Goal: Leave review/rating: Leave review/rating

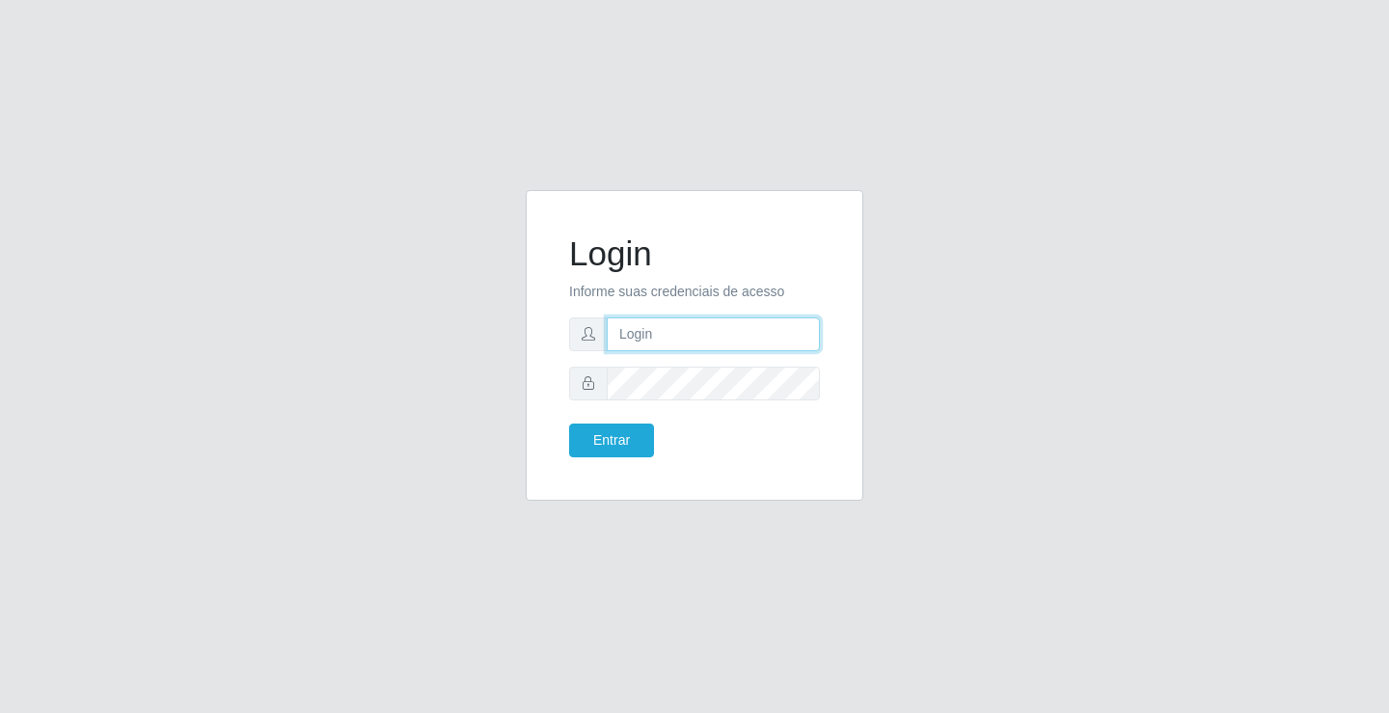
click at [623, 341] on input "text" at bounding box center [713, 334] width 213 height 34
type input "paulo@ideal"
click at [621, 439] on button "Entrar" at bounding box center [611, 441] width 85 height 34
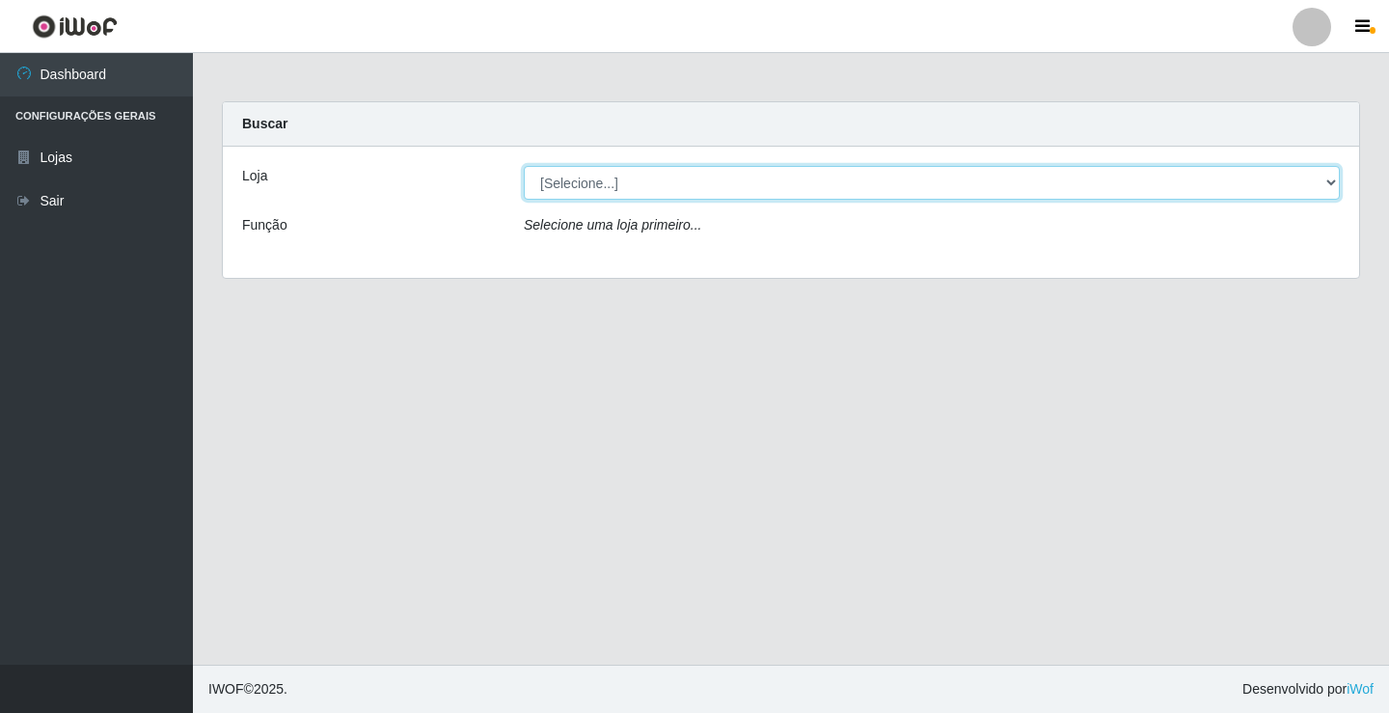
click at [582, 175] on select "[Selecione...] Ideal - Conceição" at bounding box center [932, 183] width 816 height 34
select select "231"
click at [524, 166] on select "[Selecione...] Ideal - Conceição" at bounding box center [932, 183] width 816 height 34
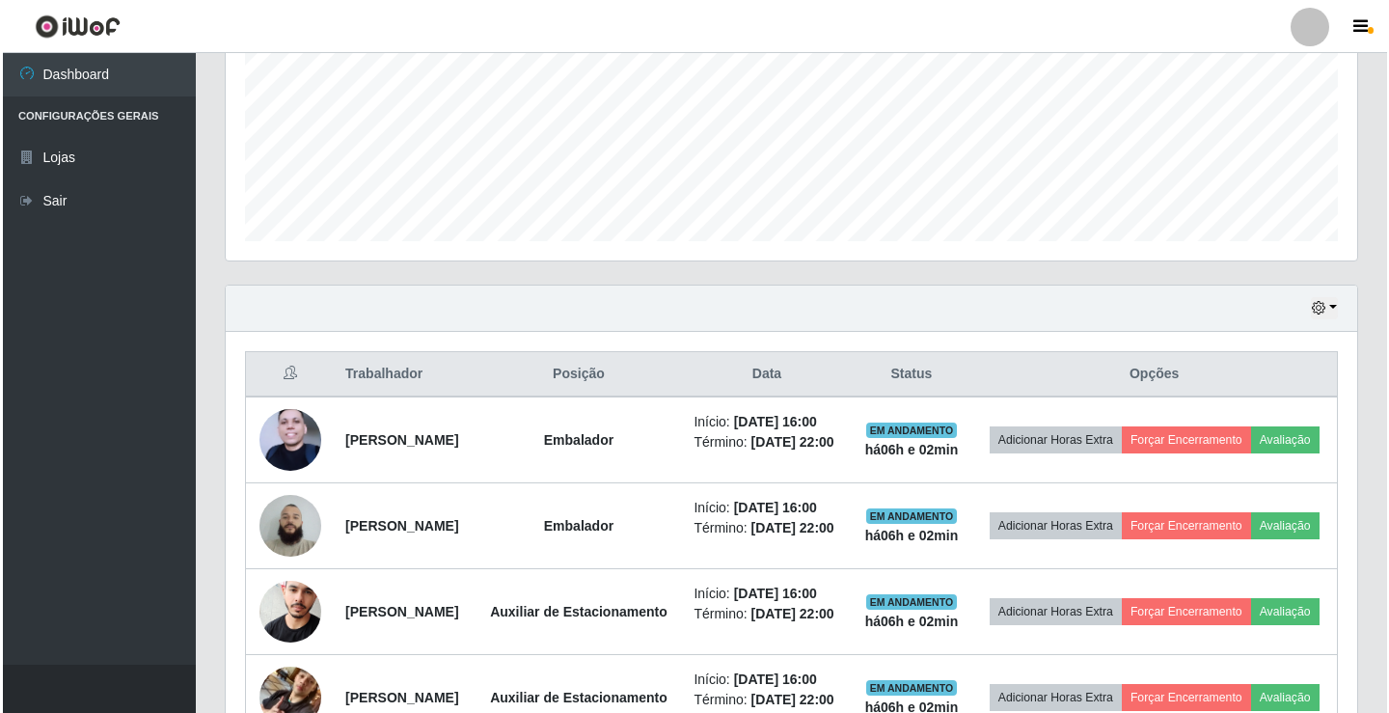
scroll to position [482, 0]
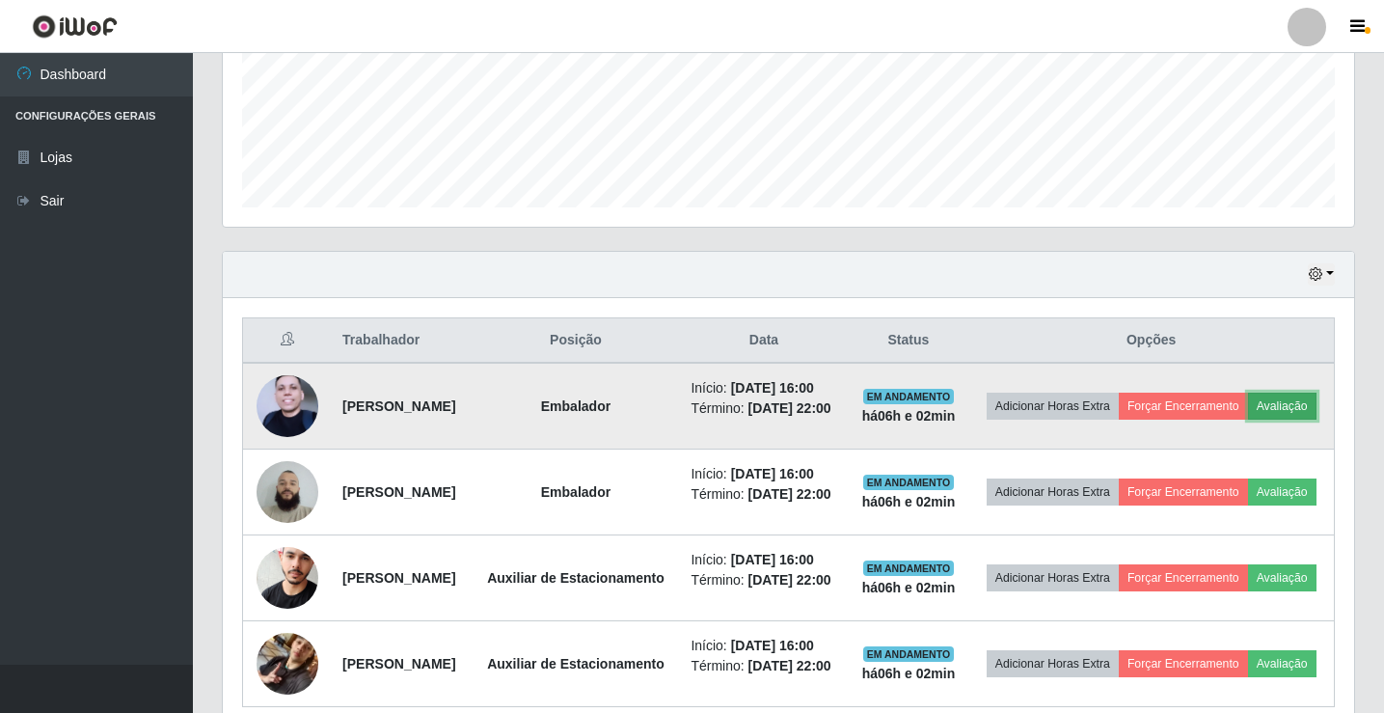
click at [1248, 420] on button "Avaliação" at bounding box center [1282, 406] width 68 height 27
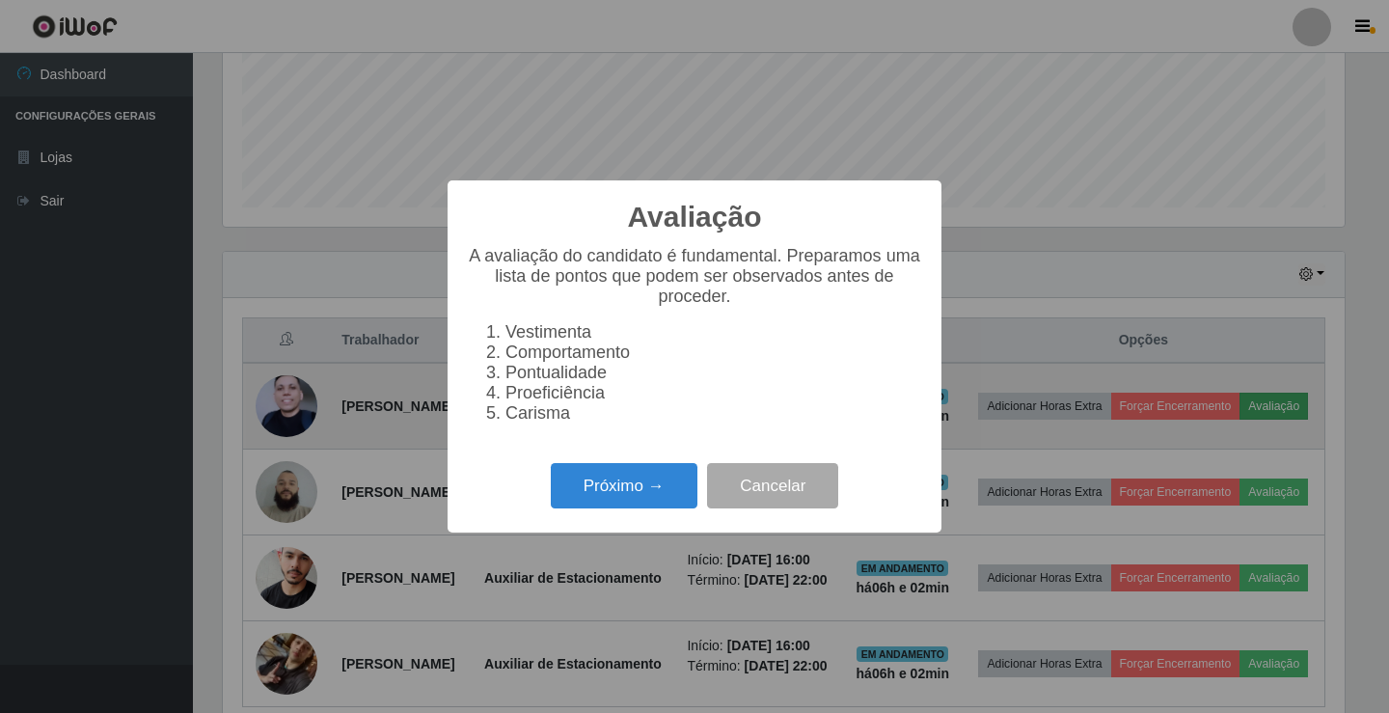
scroll to position [400, 1122]
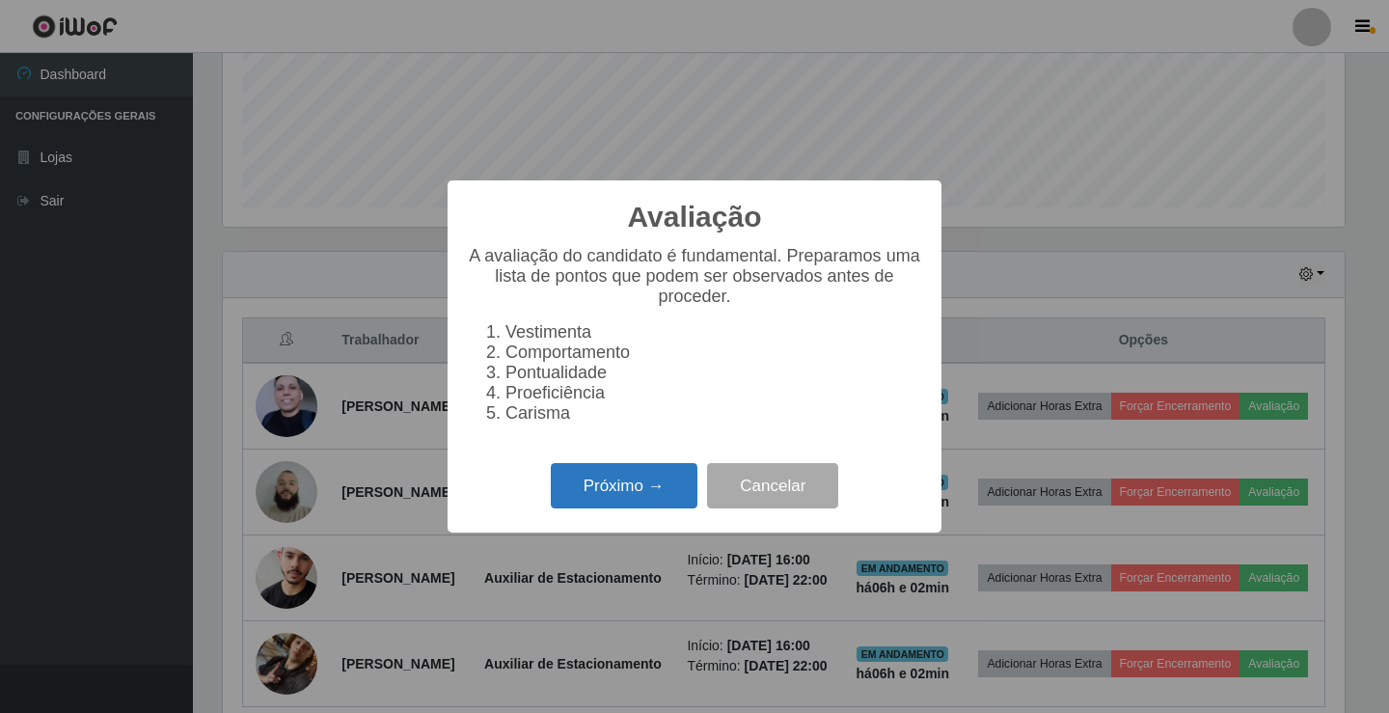
click at [602, 490] on button "Próximo →" at bounding box center [624, 485] width 147 height 45
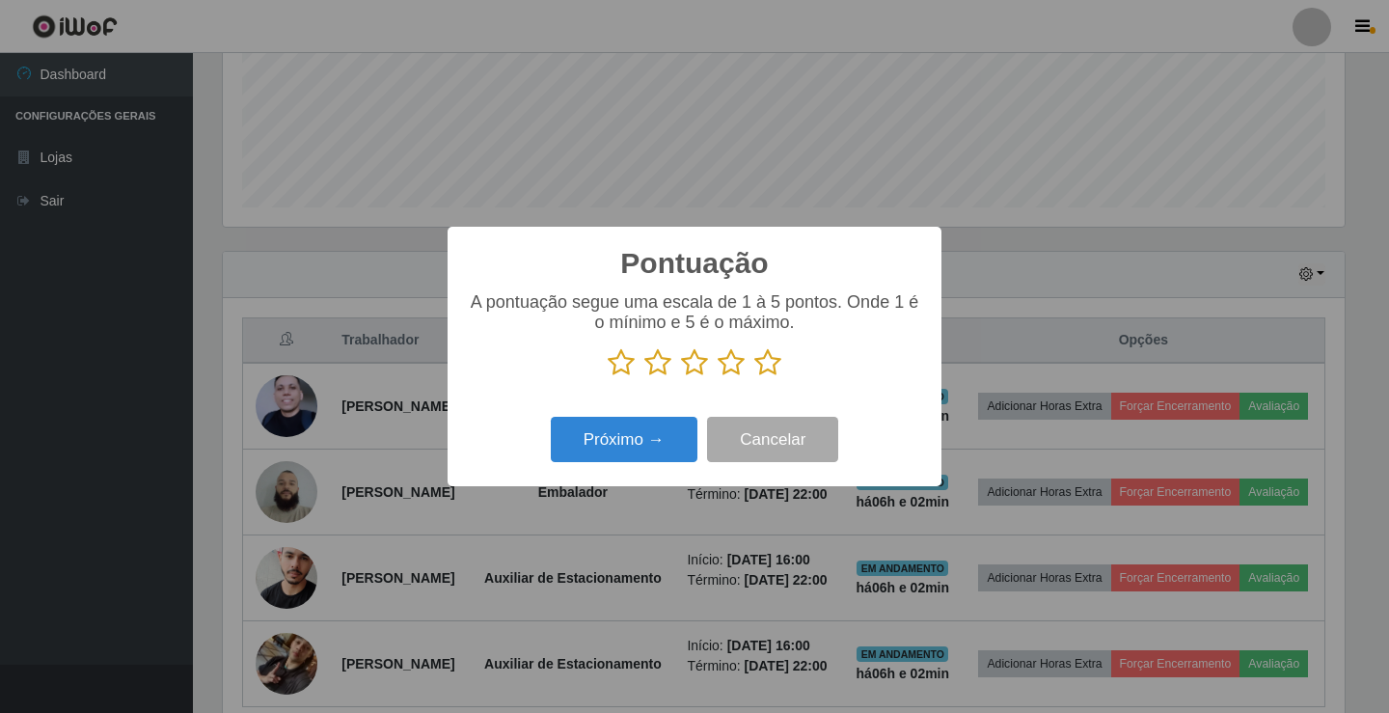
click at [732, 363] on icon at bounding box center [731, 362] width 27 height 29
click at [718, 377] on input "radio" at bounding box center [718, 377] width 0 height 0
click at [650, 462] on button "Próximo →" at bounding box center [624, 439] width 147 height 45
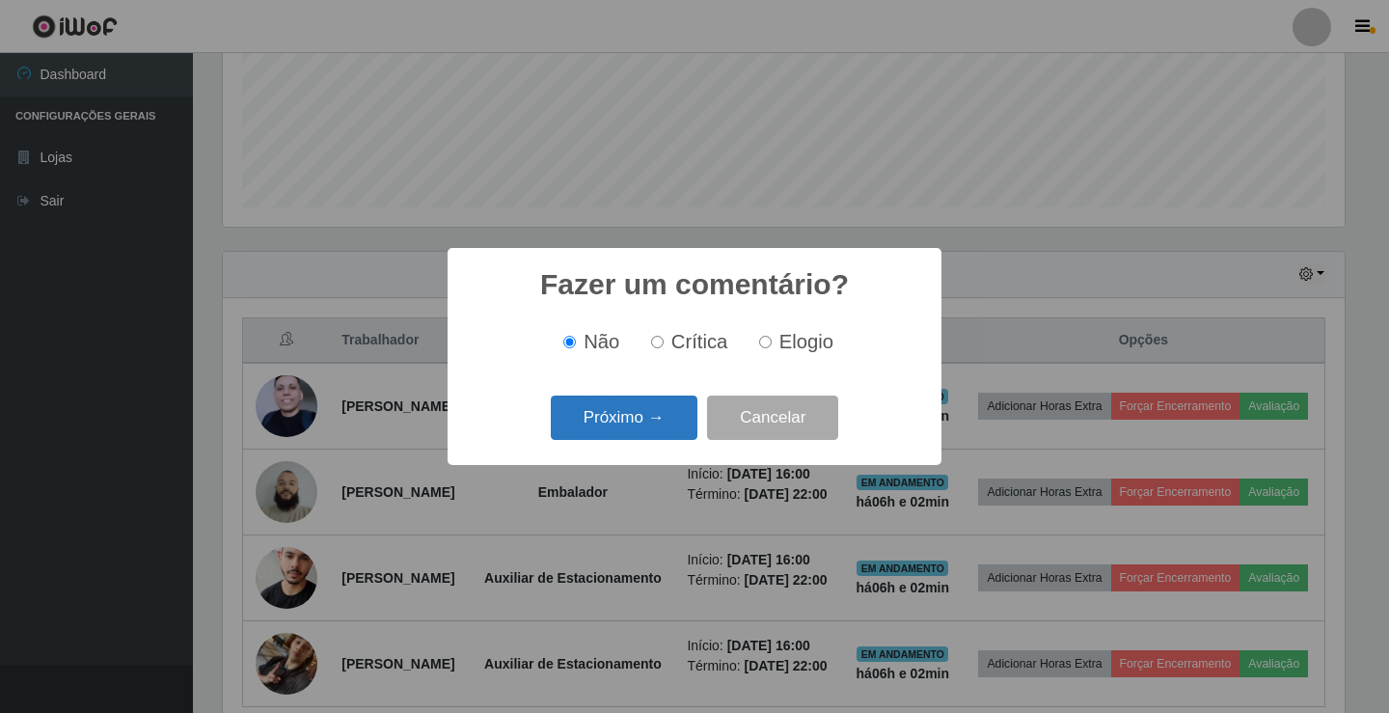
click at [669, 421] on button "Próximo →" at bounding box center [624, 418] width 147 height 45
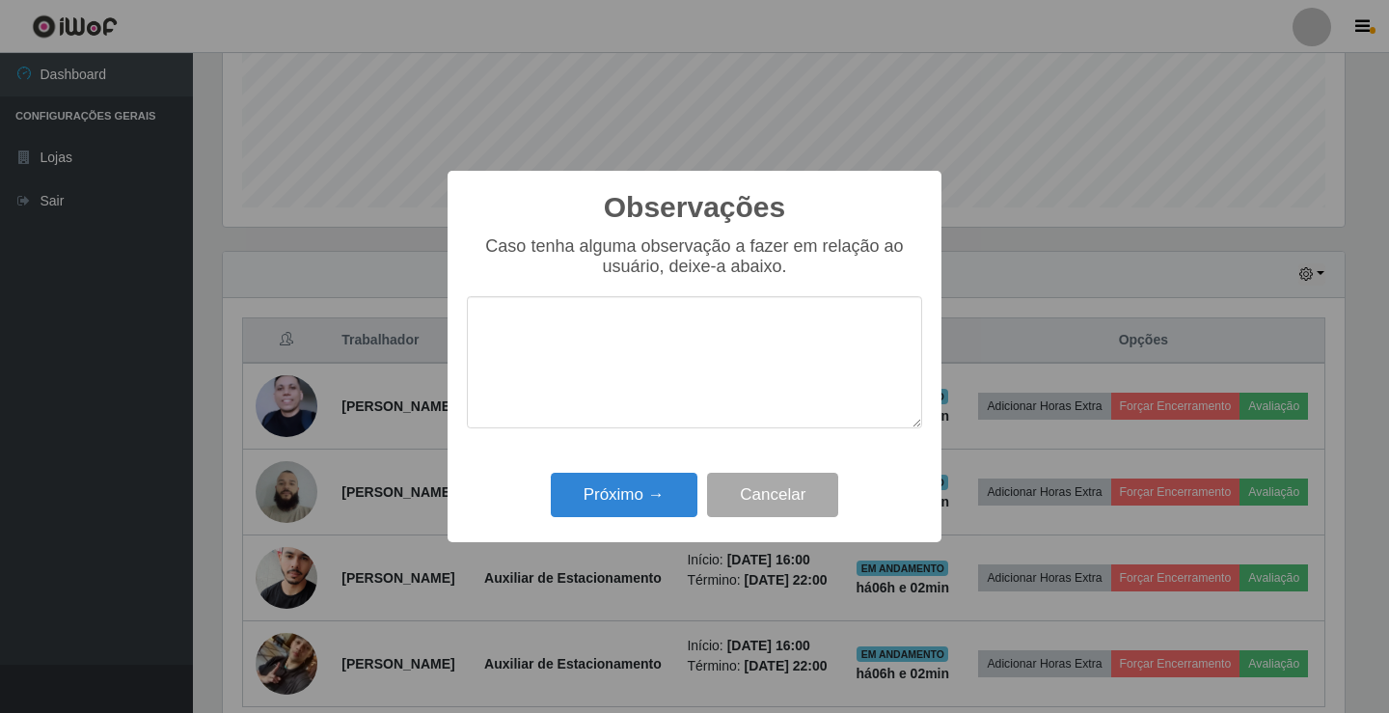
click at [707, 347] on textarea at bounding box center [694, 362] width 455 height 132
type textarea "BOM TRABALHO"
click at [638, 485] on button "Próximo →" at bounding box center [624, 495] width 147 height 45
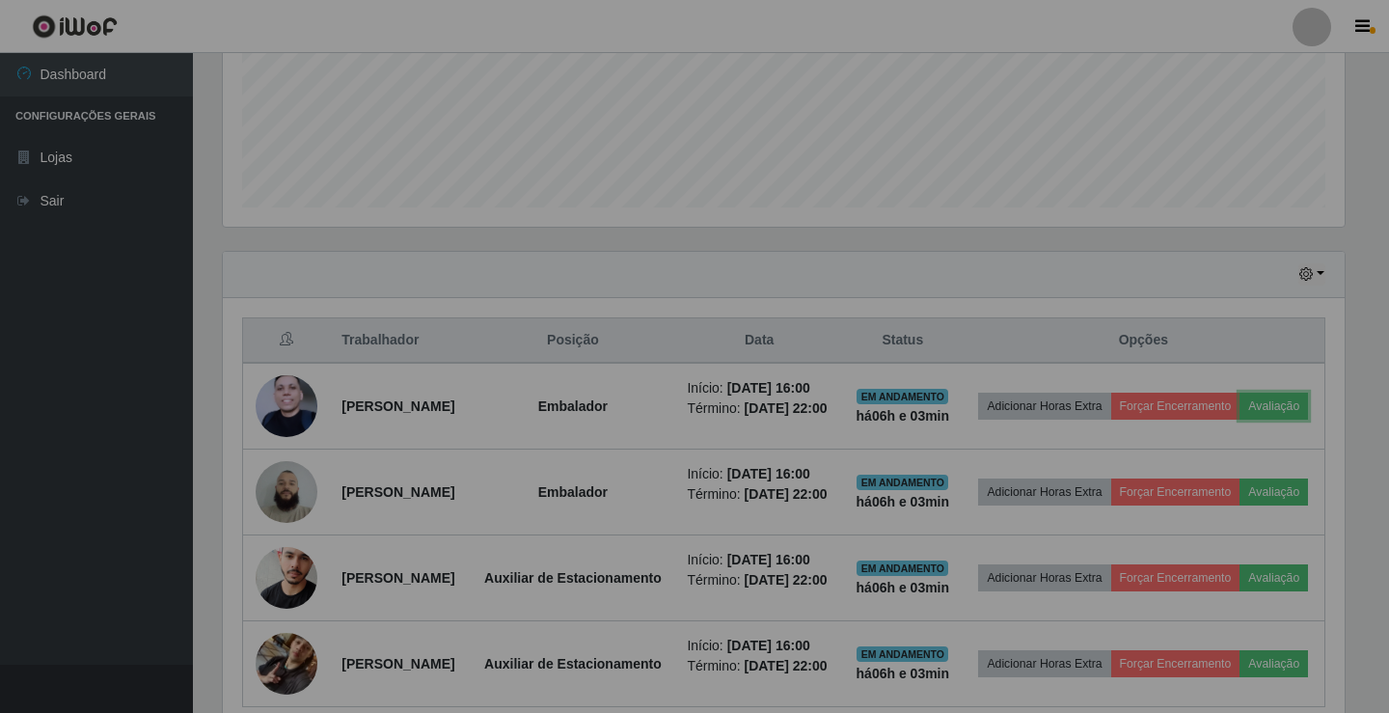
scroll to position [400, 1132]
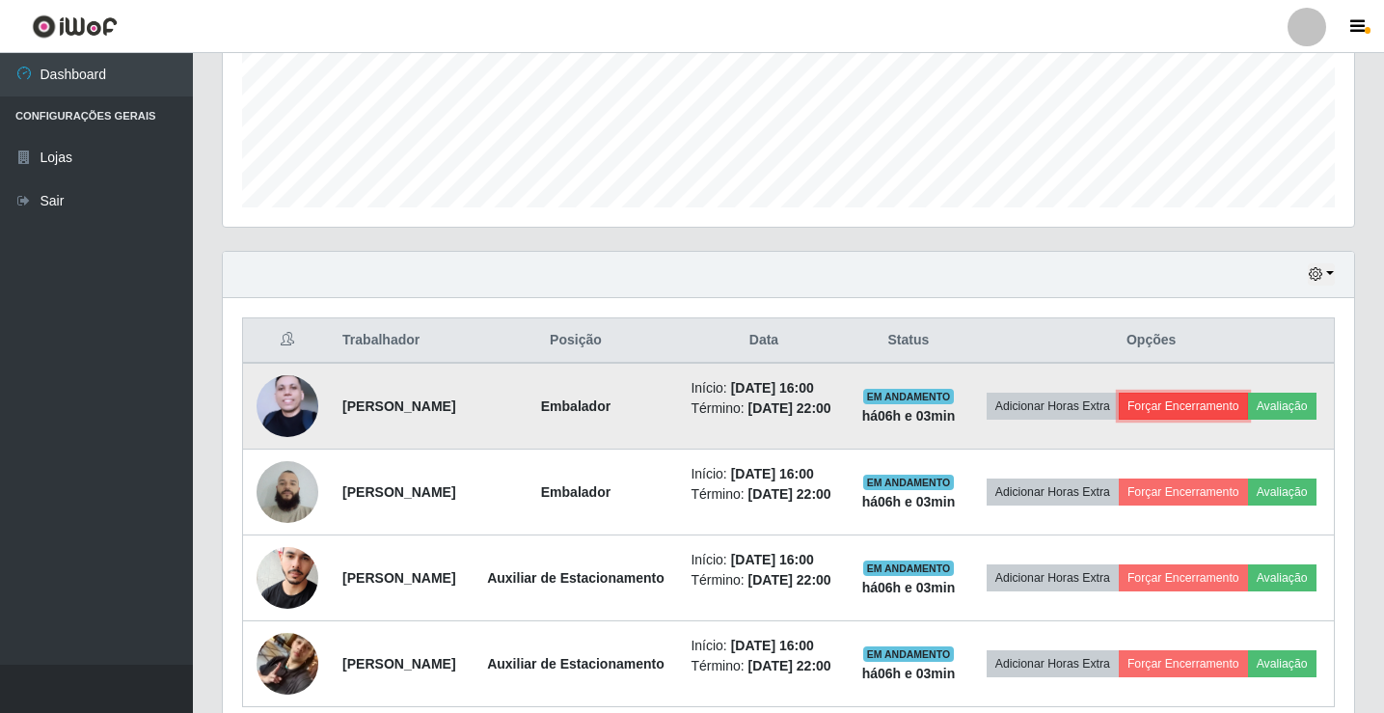
click at [1248, 403] on button "Forçar Encerramento" at bounding box center [1183, 406] width 129 height 27
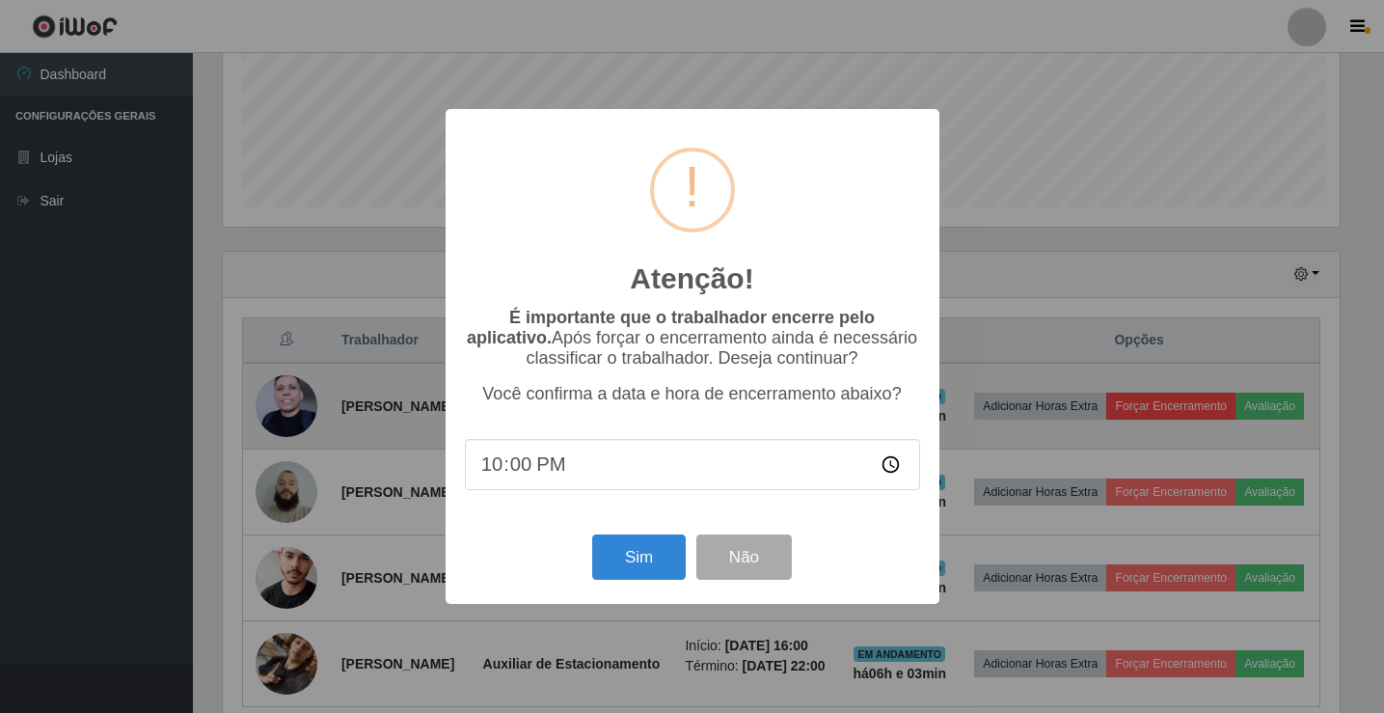
scroll to position [400, 1122]
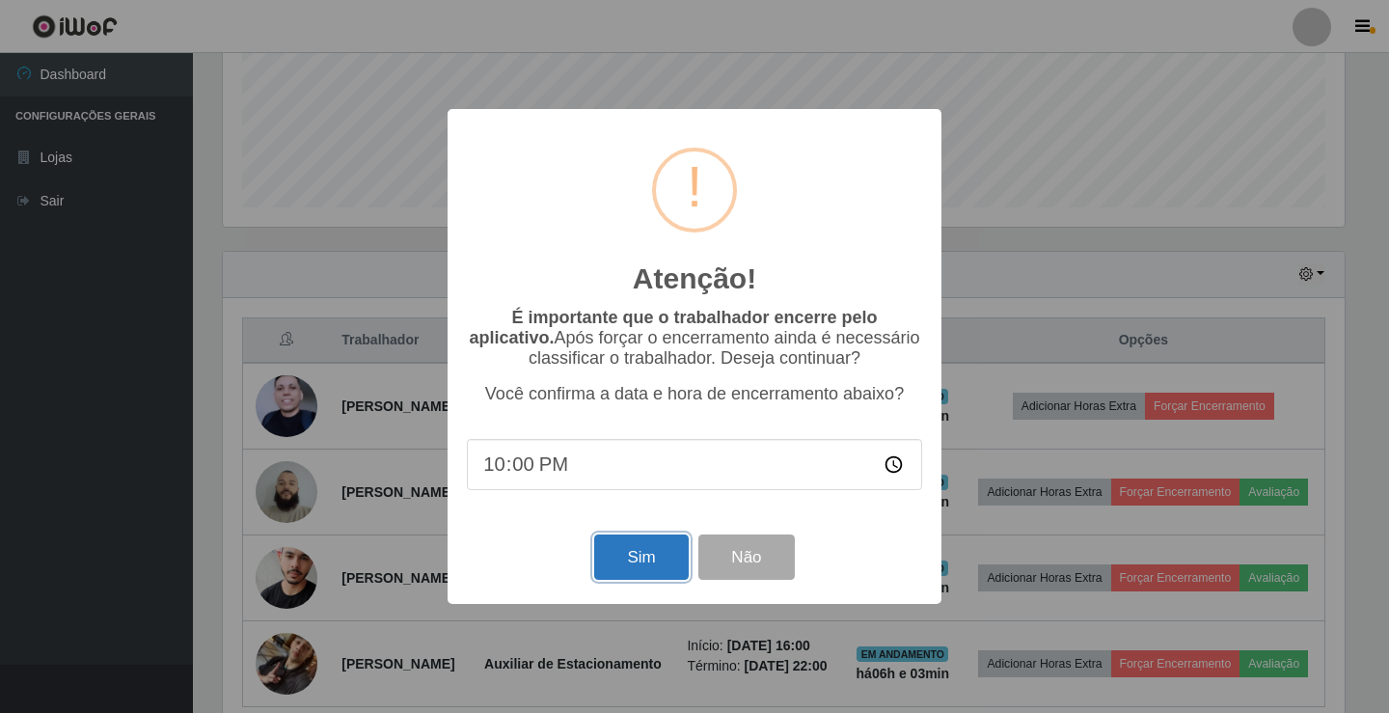
click at [636, 553] on button "Sim" at bounding box center [641, 556] width 94 height 45
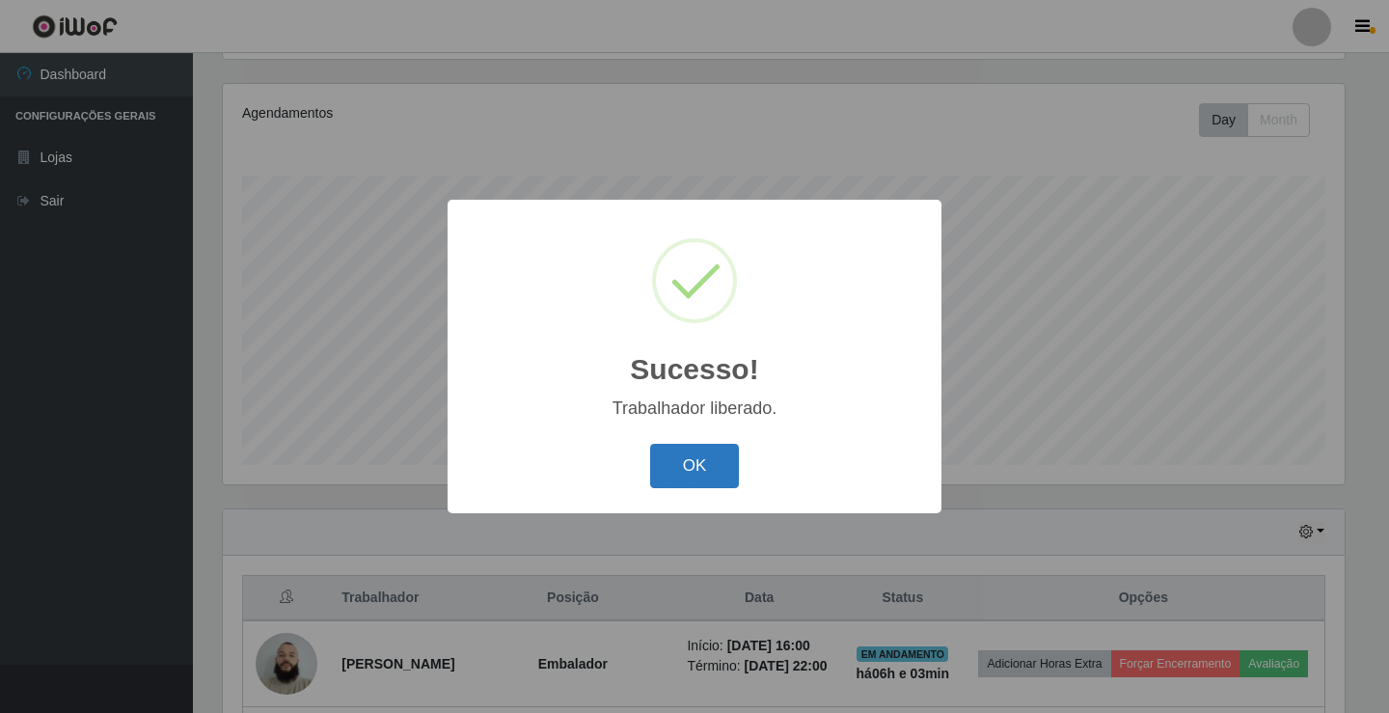
click at [673, 453] on button "OK" at bounding box center [695, 466] width 90 height 45
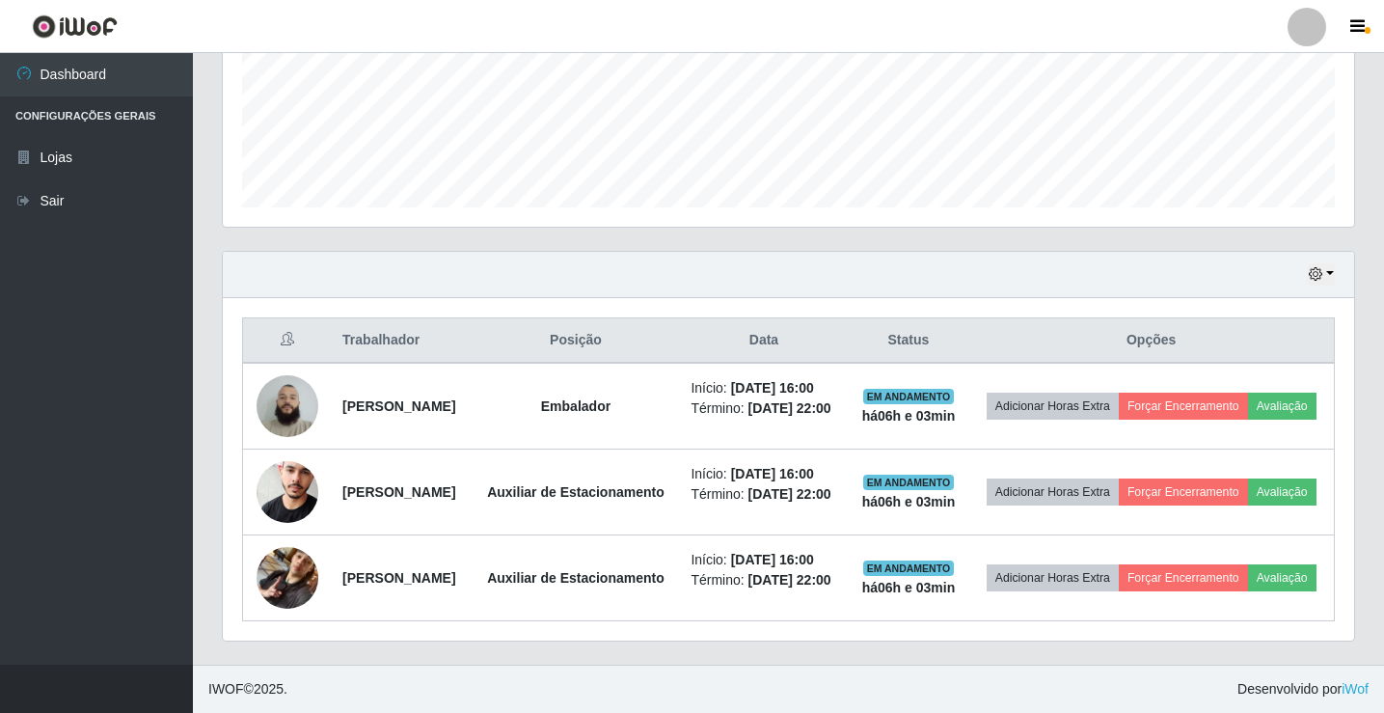
scroll to position [526, 0]
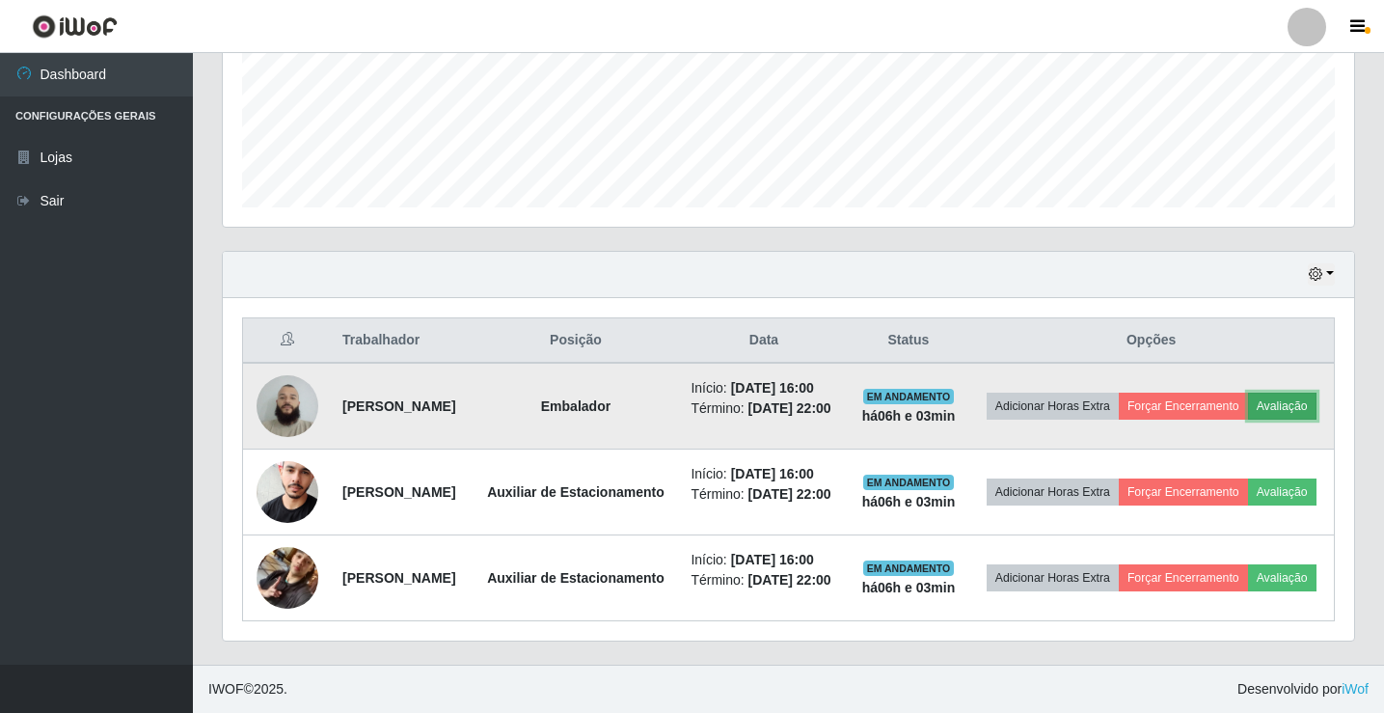
click at [1248, 393] on button "Avaliação" at bounding box center [1282, 406] width 68 height 27
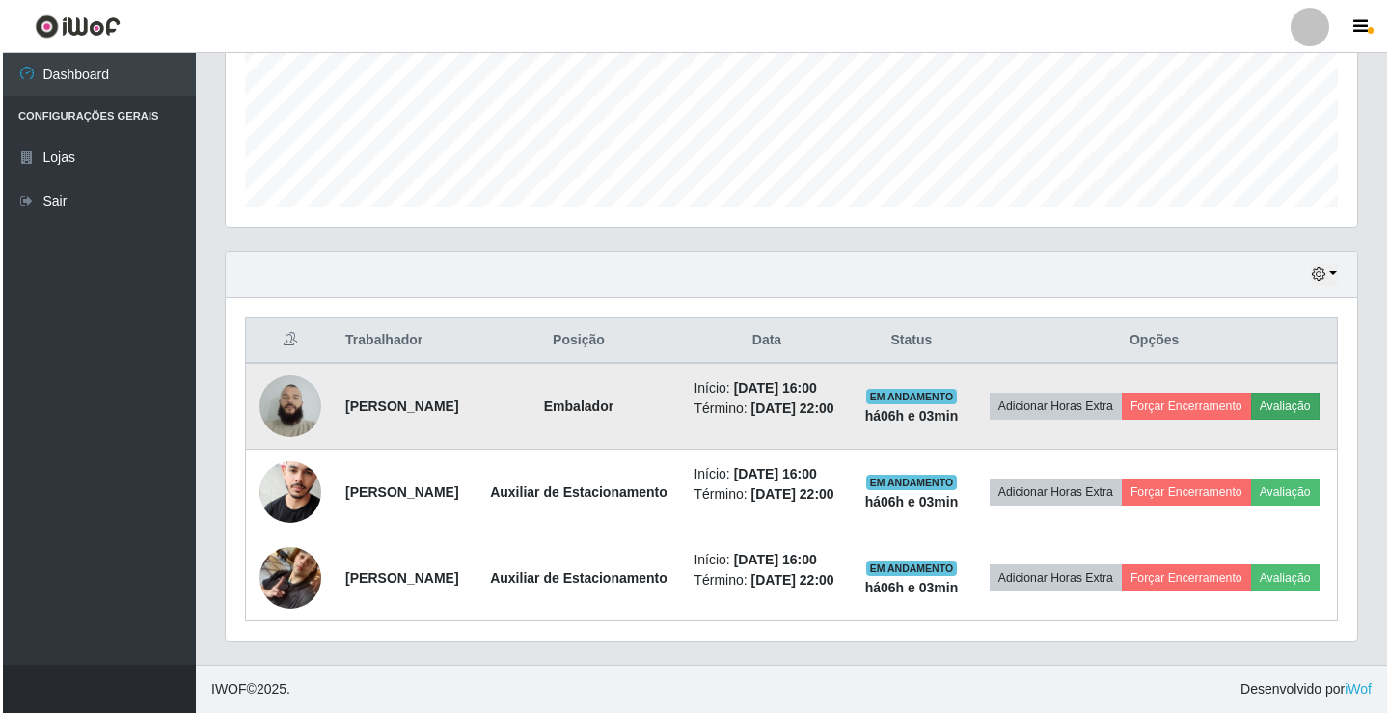
scroll to position [400, 1122]
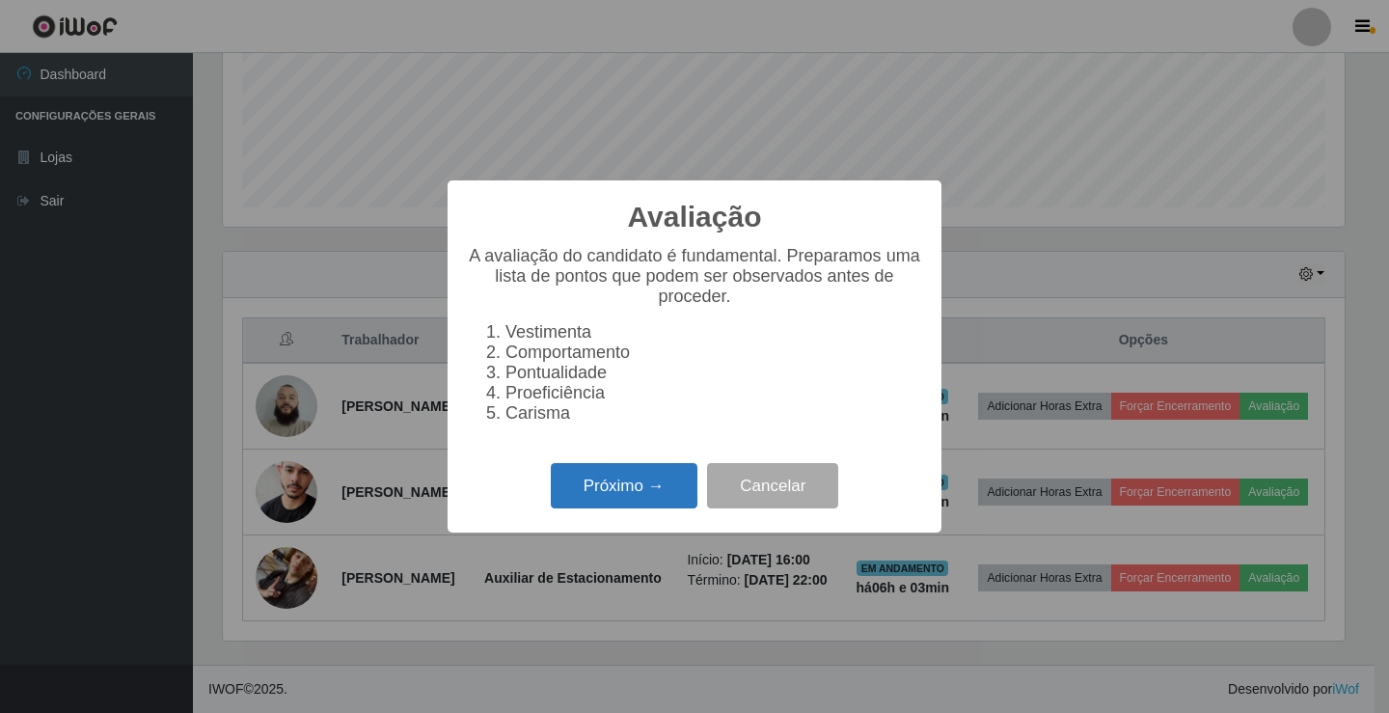
click at [631, 484] on button "Próximo →" at bounding box center [624, 485] width 147 height 45
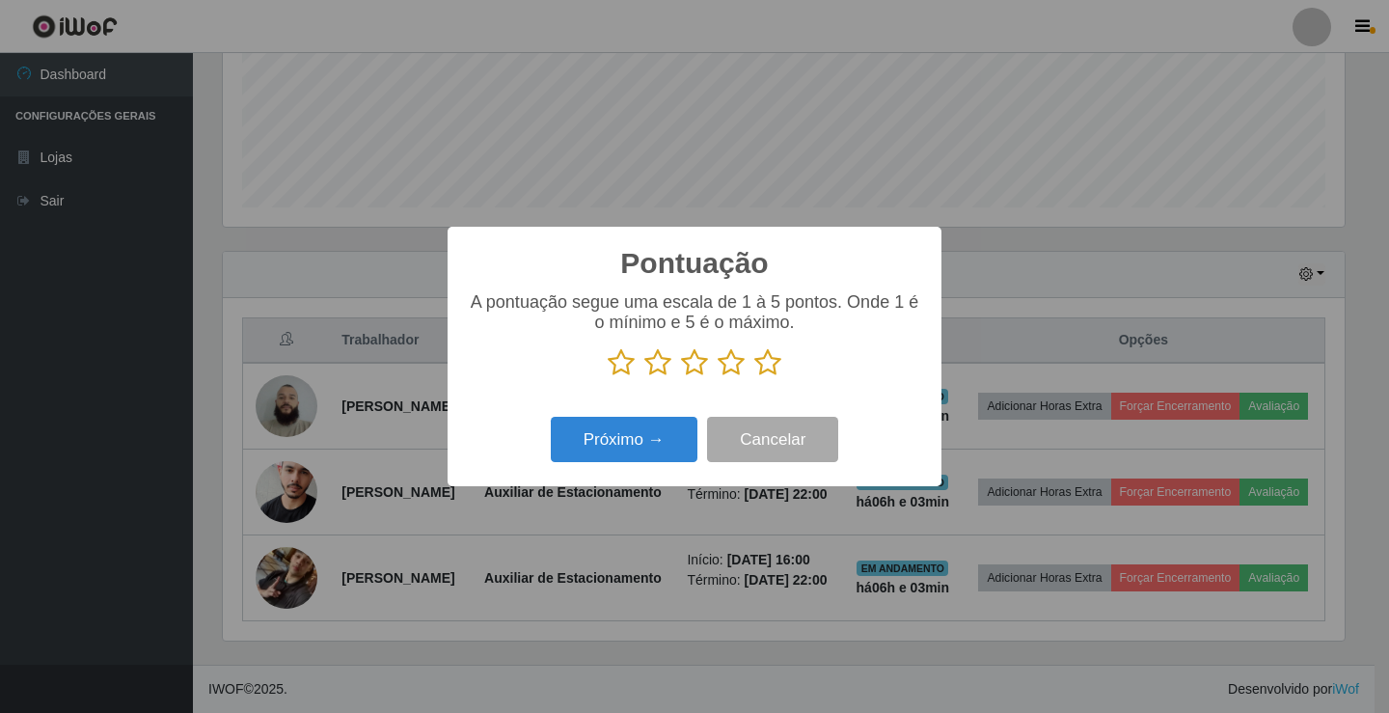
click at [738, 367] on icon at bounding box center [731, 362] width 27 height 29
click at [718, 377] on input "radio" at bounding box center [718, 377] width 0 height 0
click at [653, 435] on button "Próximo →" at bounding box center [624, 439] width 147 height 45
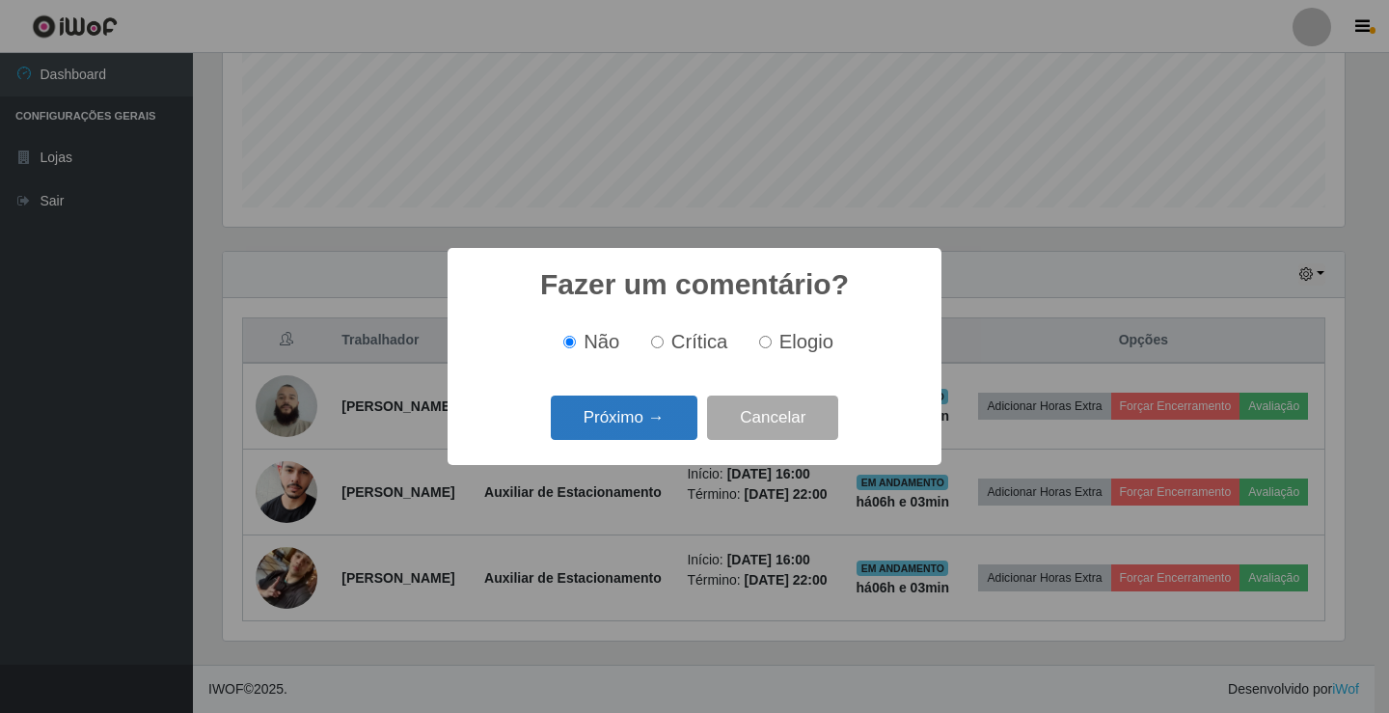
click at [664, 412] on button "Próximo →" at bounding box center [624, 418] width 147 height 45
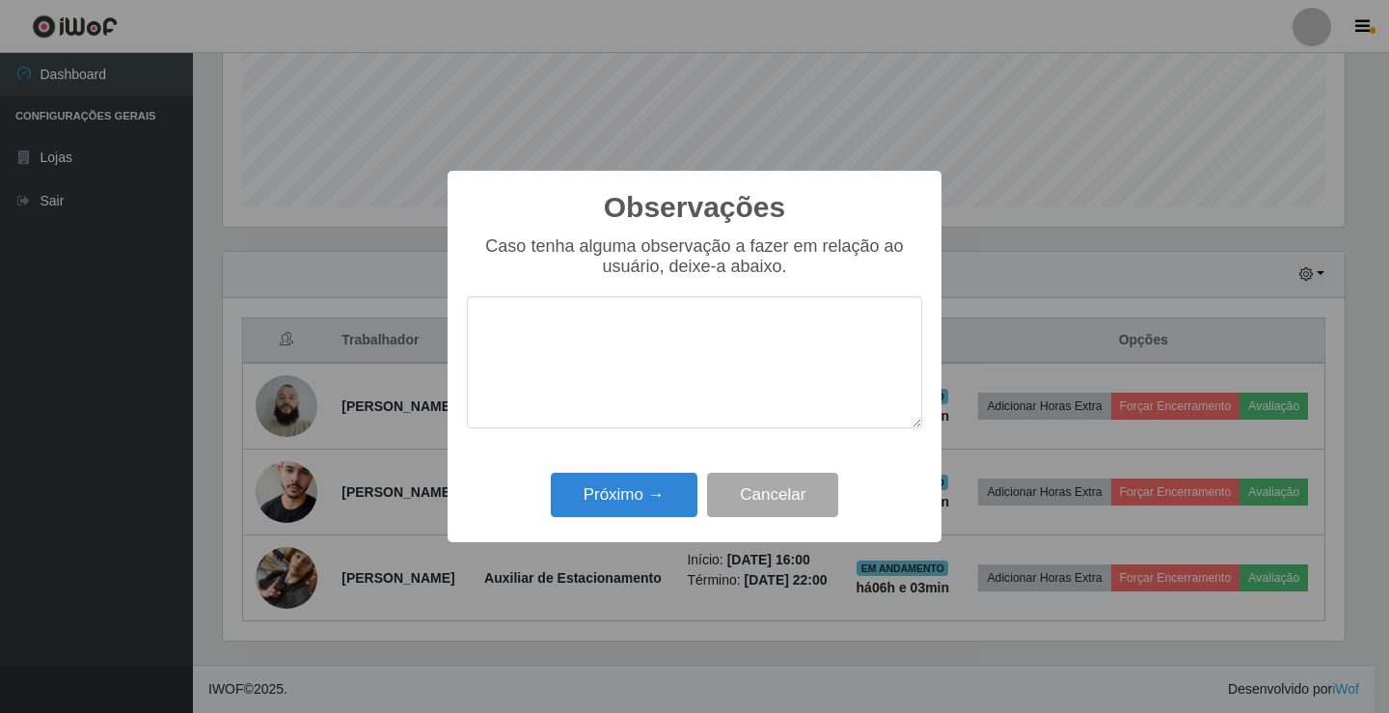
click at [688, 355] on textarea at bounding box center [694, 362] width 455 height 132
type textarea "BOM TRABALHO"
click at [654, 490] on button "Próximo →" at bounding box center [624, 495] width 147 height 45
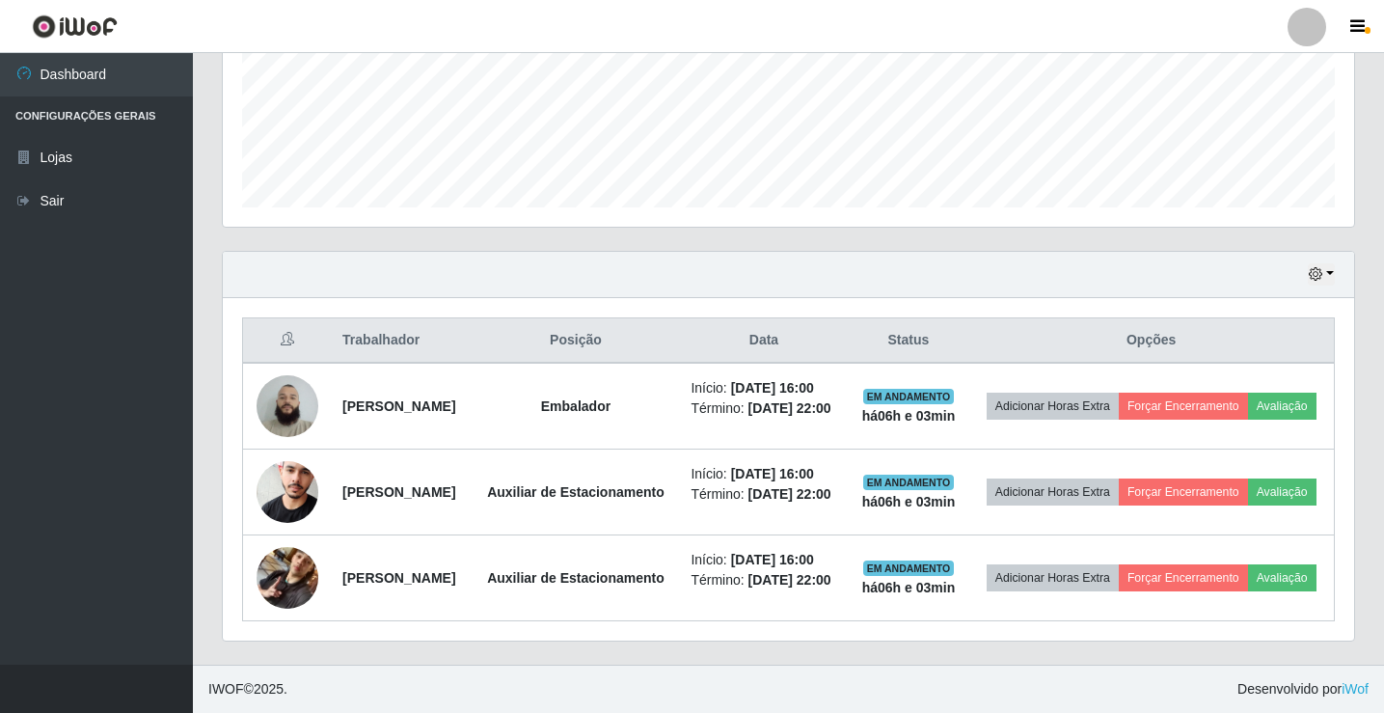
scroll to position [400, 1132]
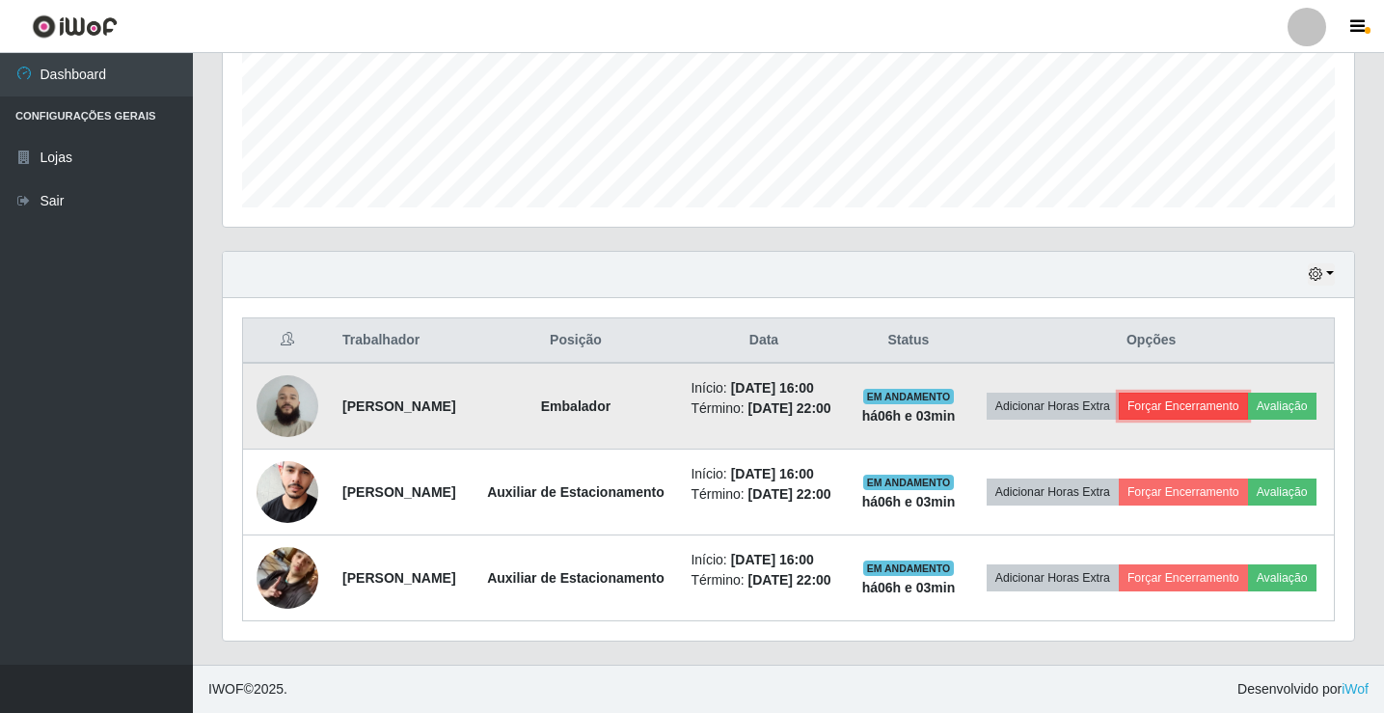
click at [1248, 393] on button "Forçar Encerramento" at bounding box center [1183, 406] width 129 height 27
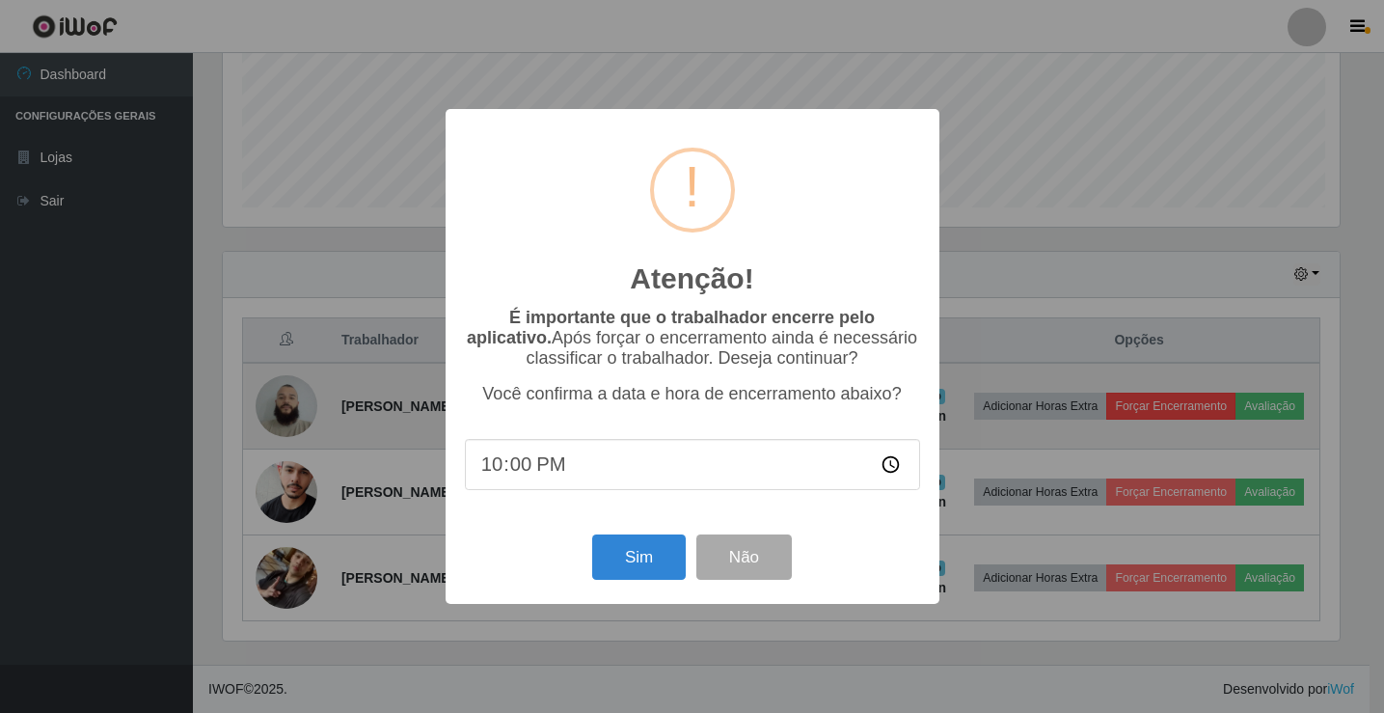
scroll to position [400, 1122]
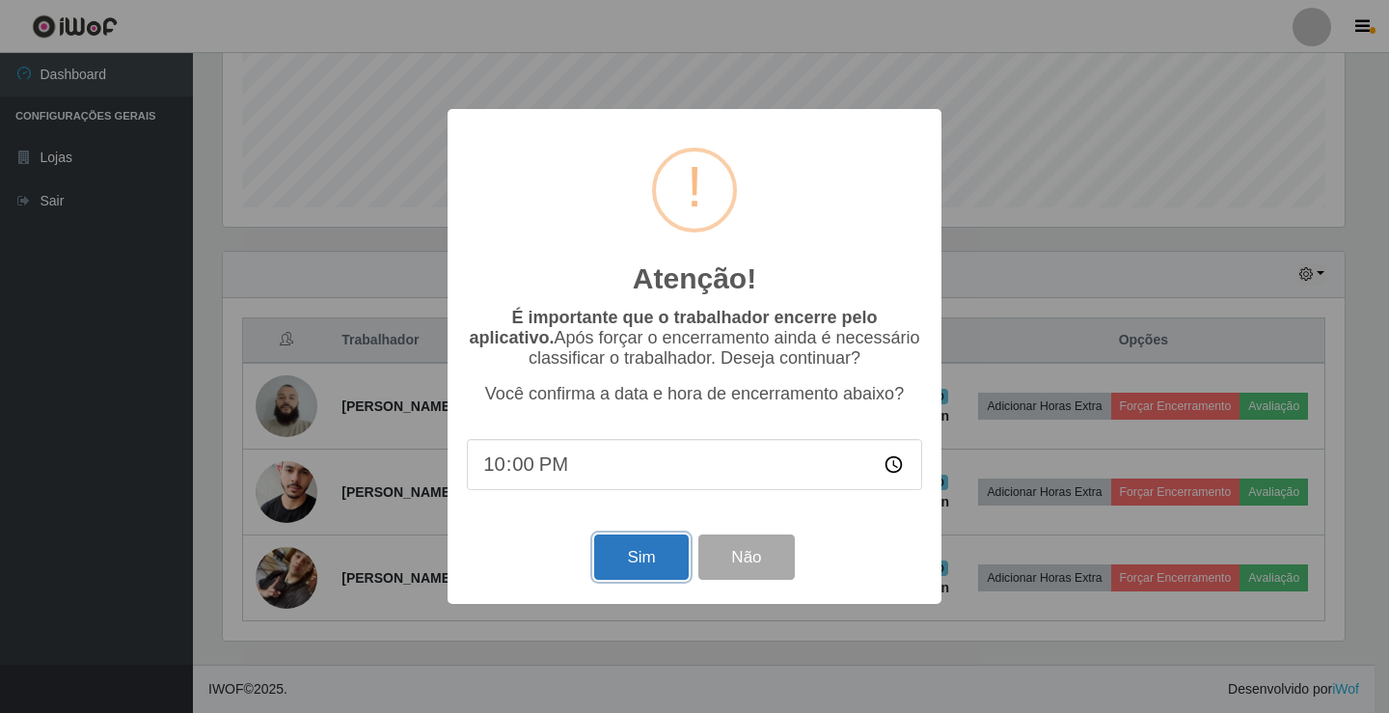
click at [680, 546] on button "Sim" at bounding box center [641, 556] width 94 height 45
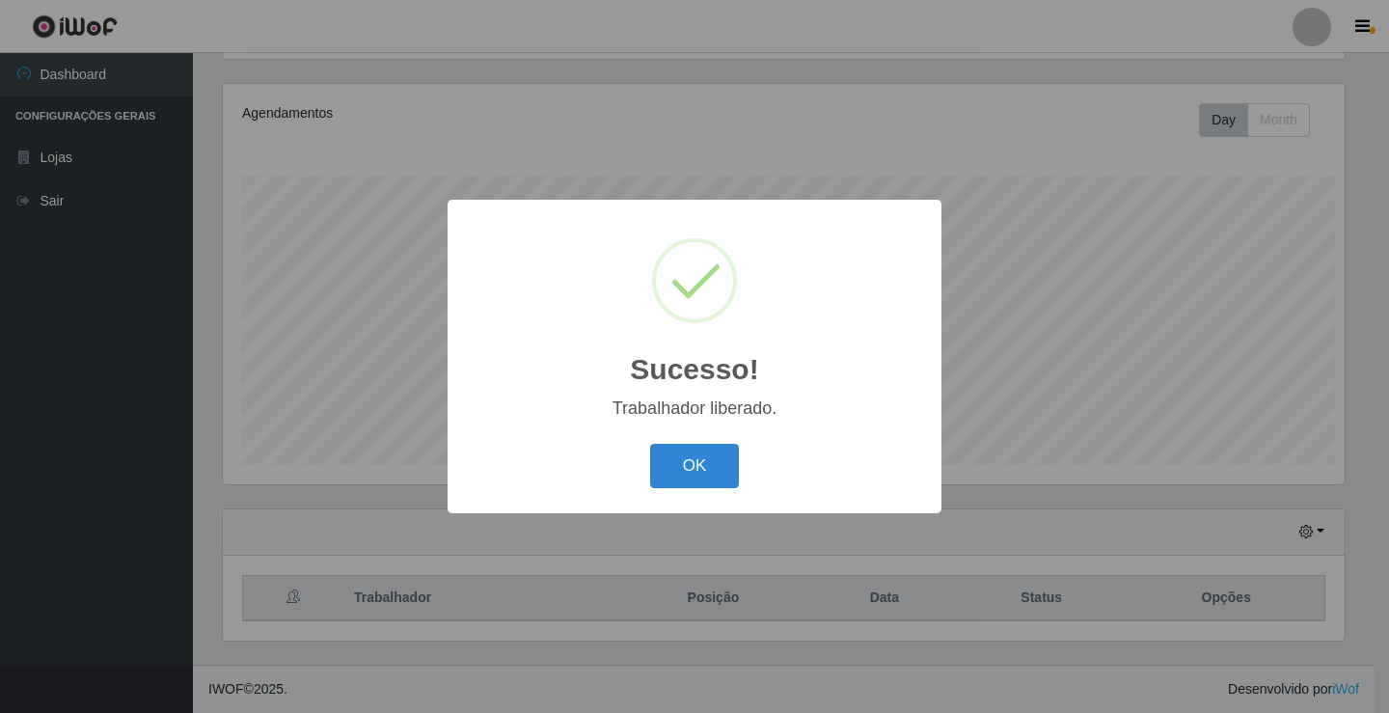
scroll to position [0, 0]
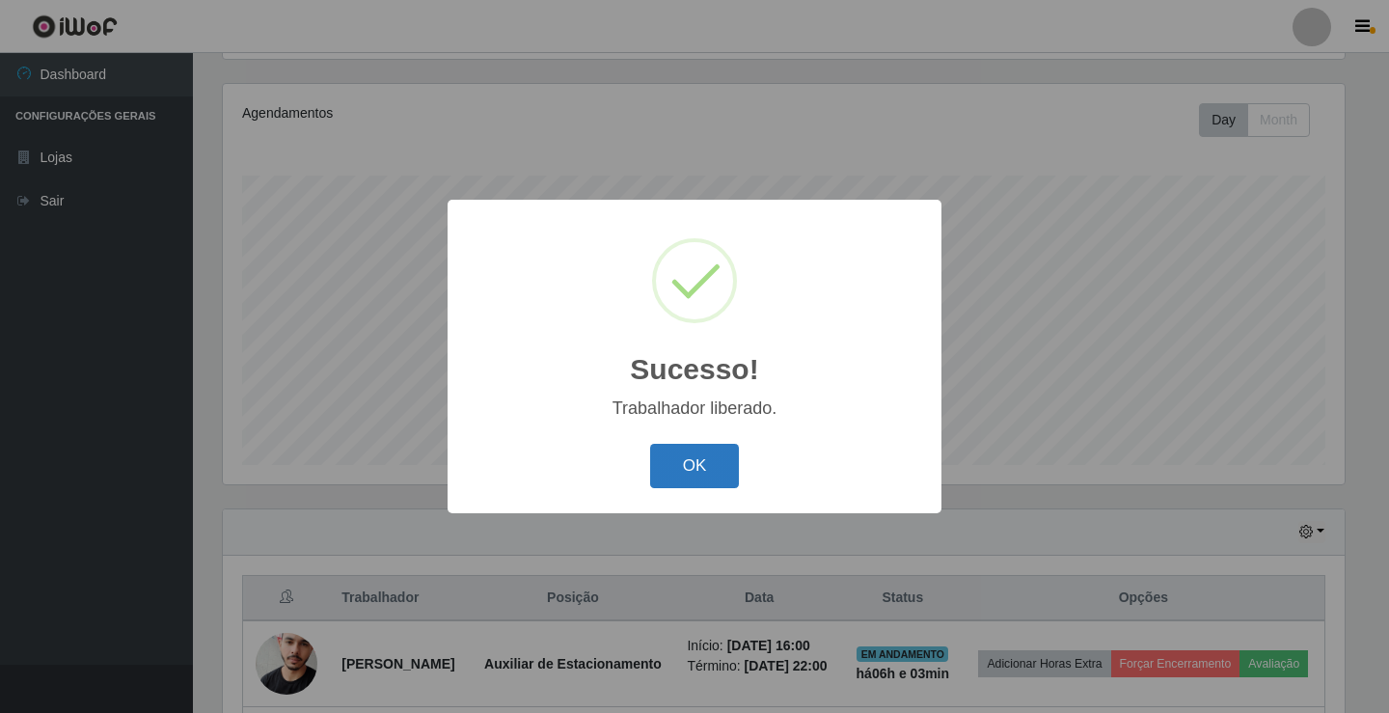
click at [697, 460] on button "OK" at bounding box center [695, 466] width 90 height 45
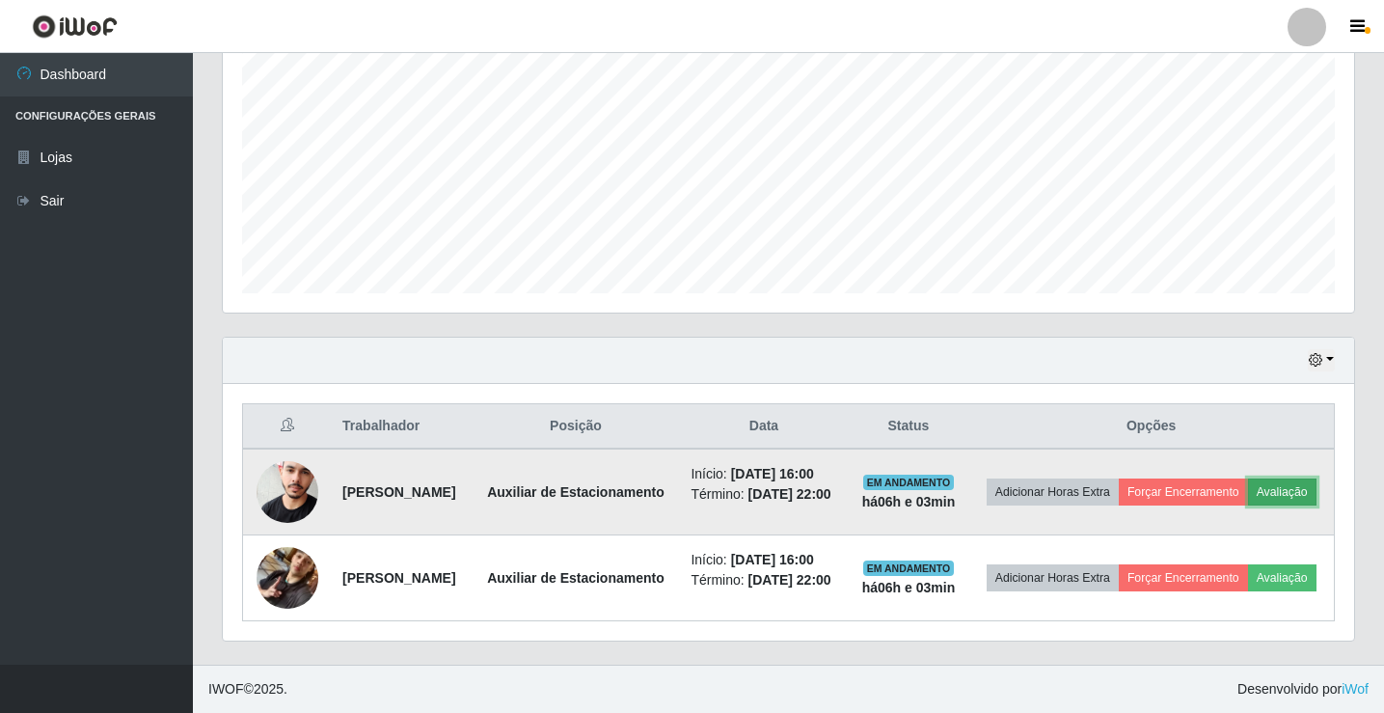
click at [1248, 487] on button "Avaliação" at bounding box center [1282, 492] width 68 height 27
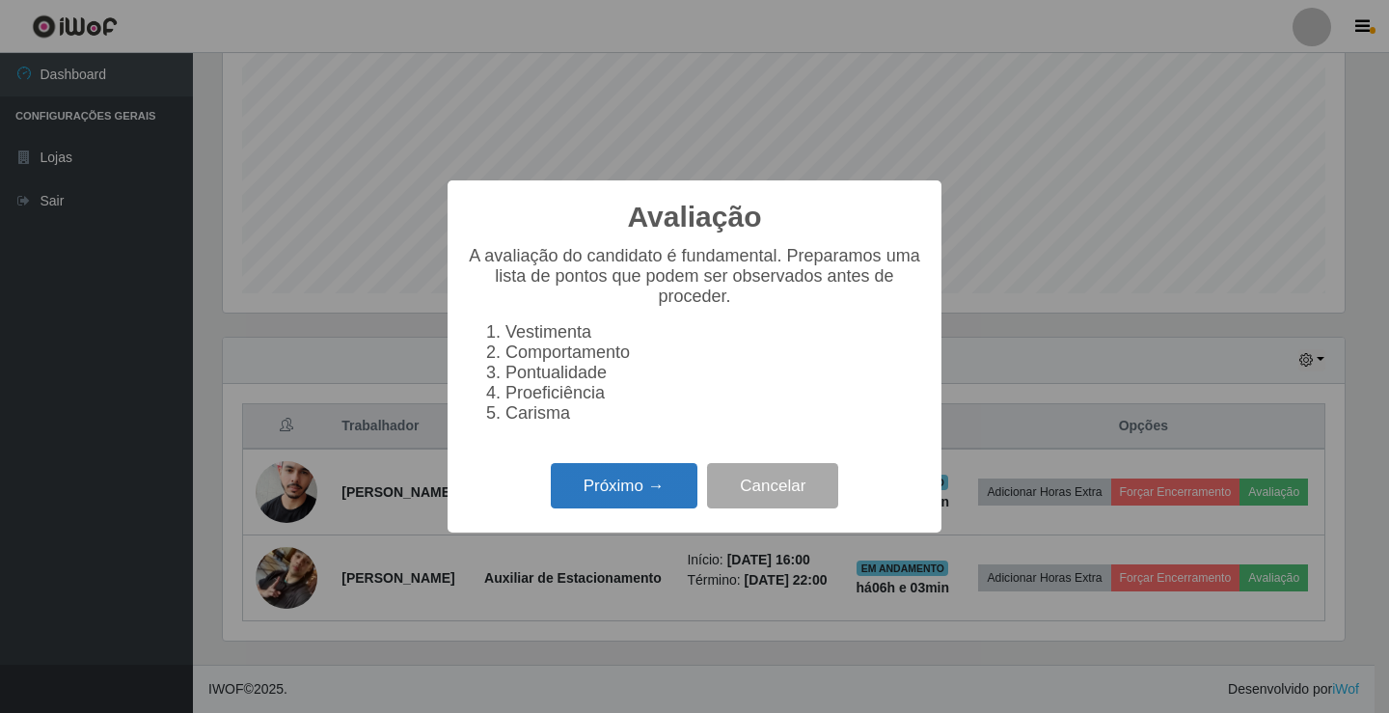
click at [651, 492] on button "Próximo →" at bounding box center [624, 485] width 147 height 45
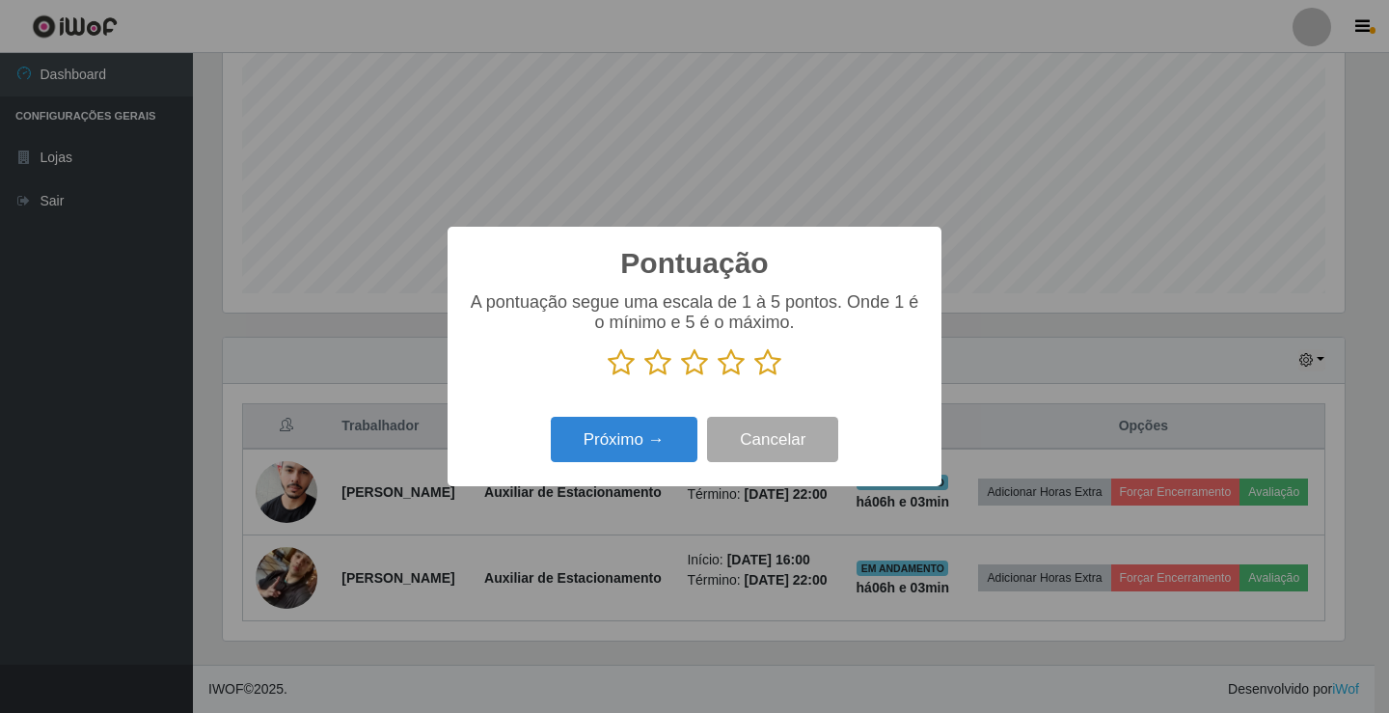
click at [732, 369] on icon at bounding box center [731, 362] width 27 height 29
click at [718, 377] on input "radio" at bounding box center [718, 377] width 0 height 0
click at [606, 435] on button "Próximo →" at bounding box center [624, 439] width 147 height 45
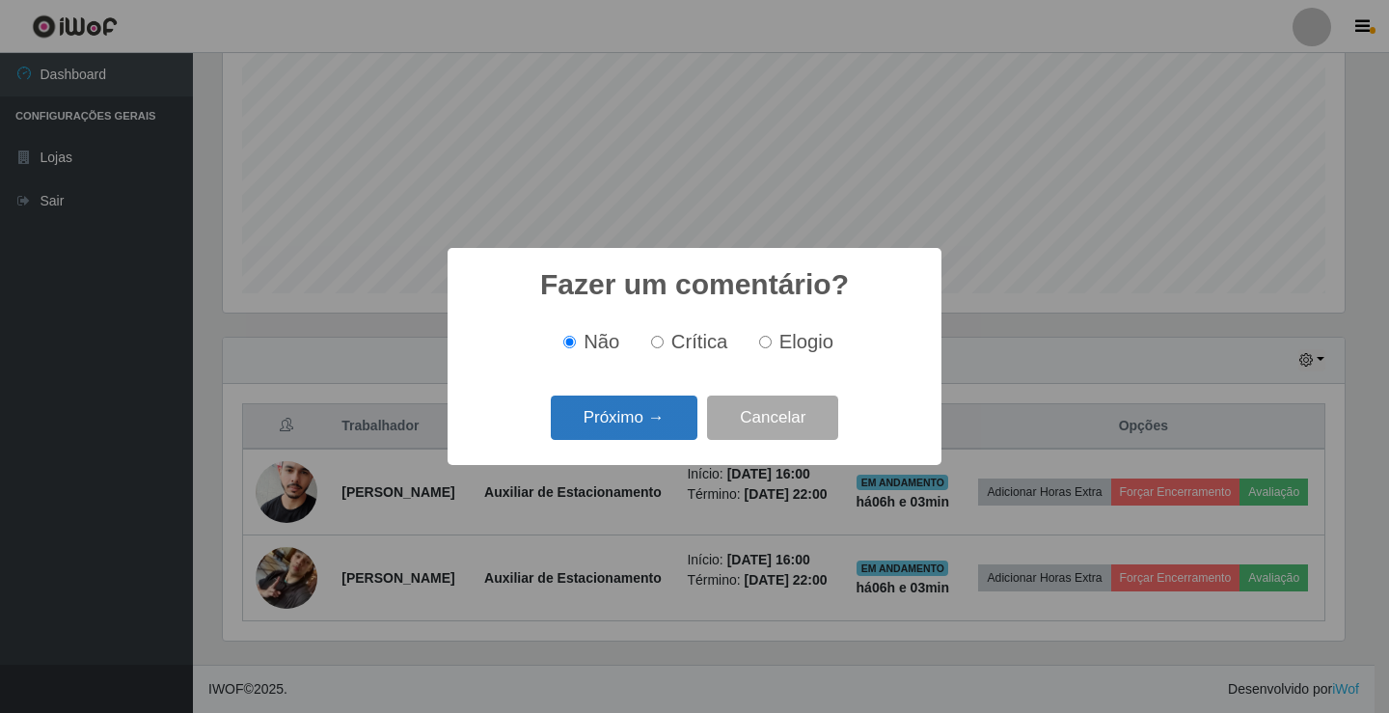
click at [639, 417] on button "Próximo →" at bounding box center [624, 418] width 147 height 45
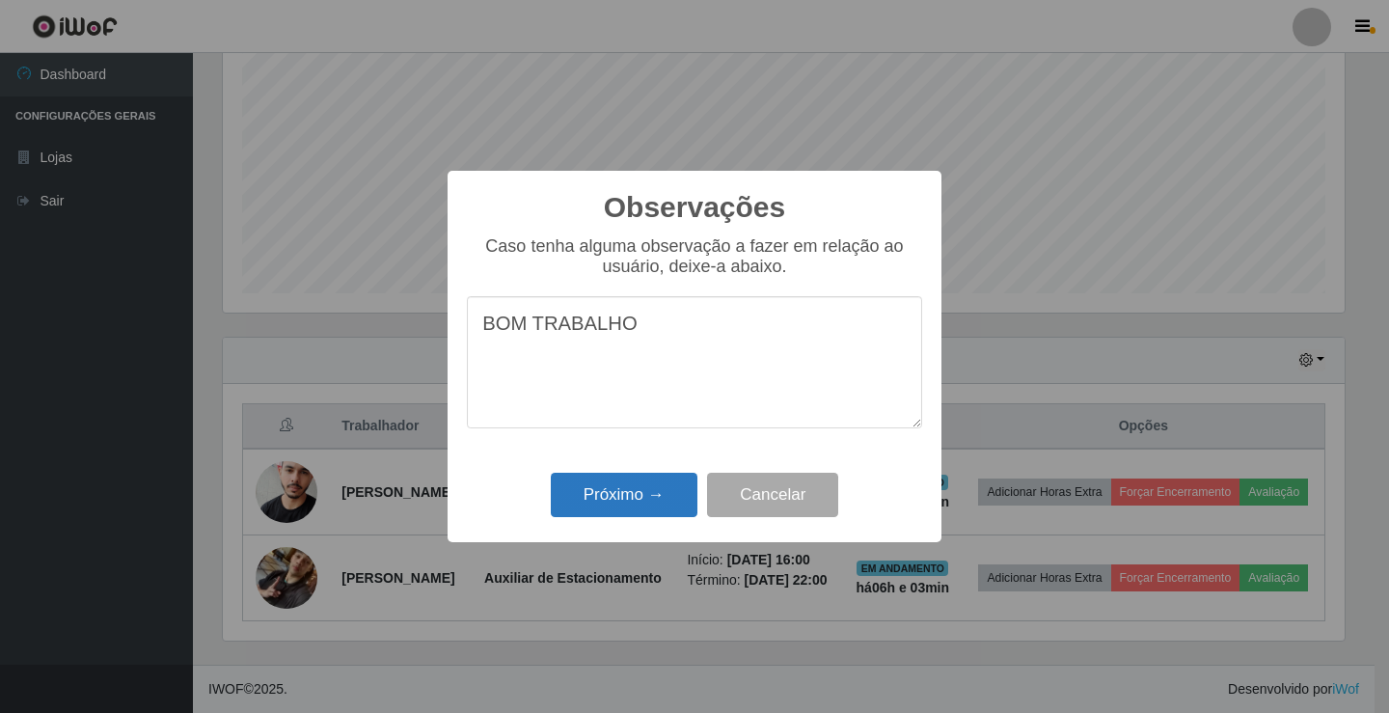
type textarea "BOM TRABALHO"
click at [639, 490] on button "Próximo →" at bounding box center [624, 495] width 147 height 45
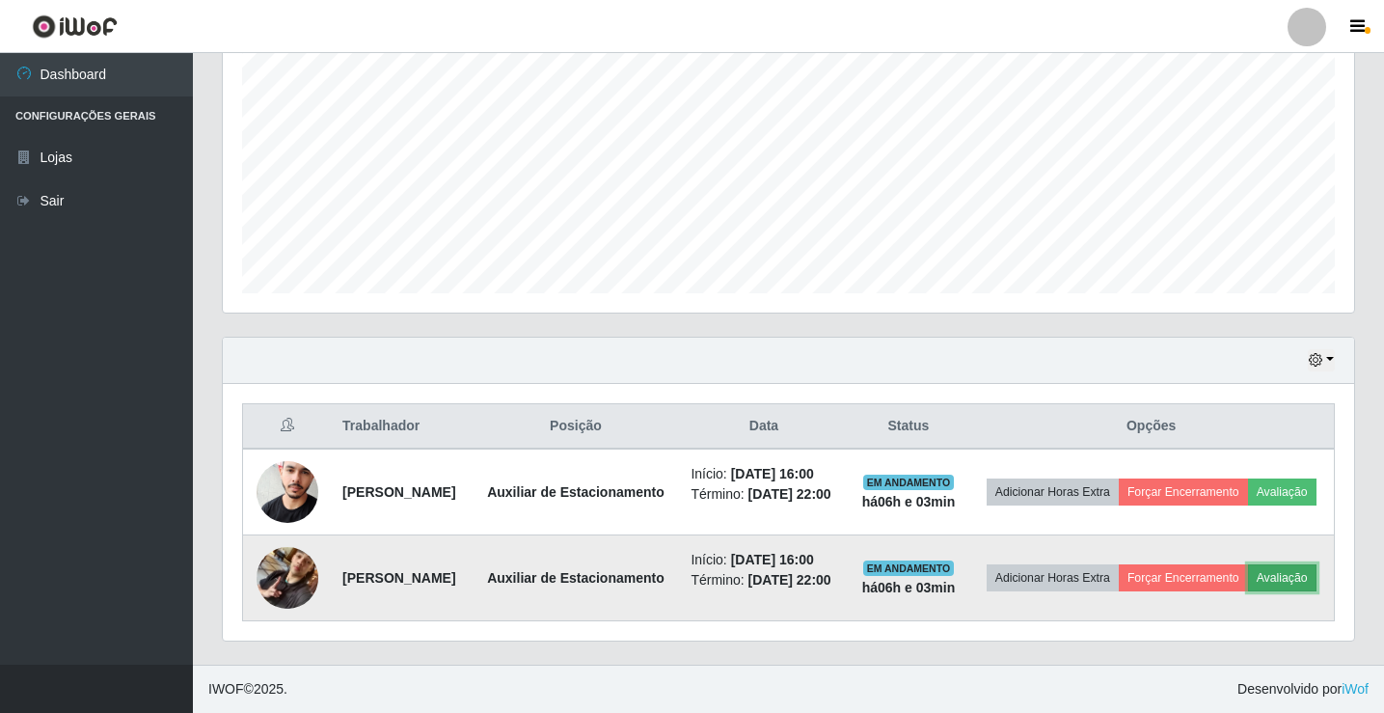
click at [1248, 585] on button "Avaliação" at bounding box center [1282, 577] width 68 height 27
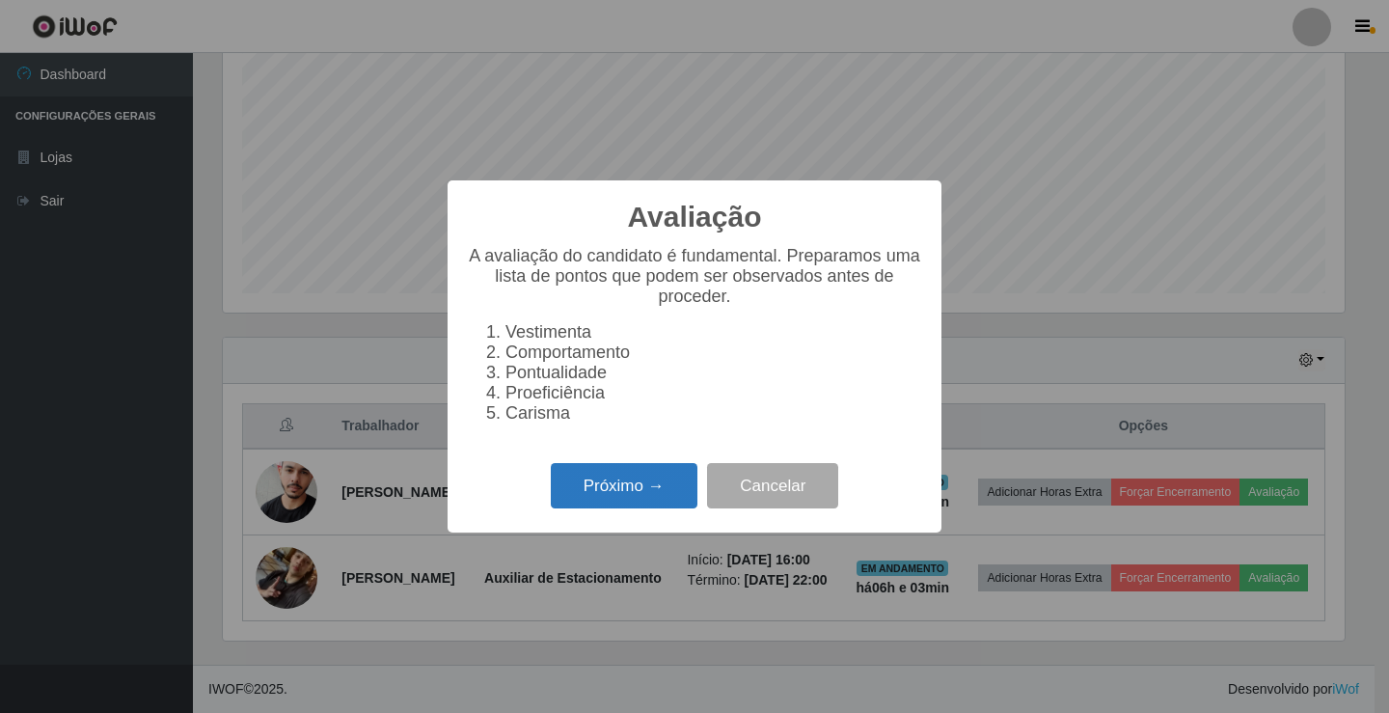
click at [647, 493] on button "Próximo →" at bounding box center [624, 485] width 147 height 45
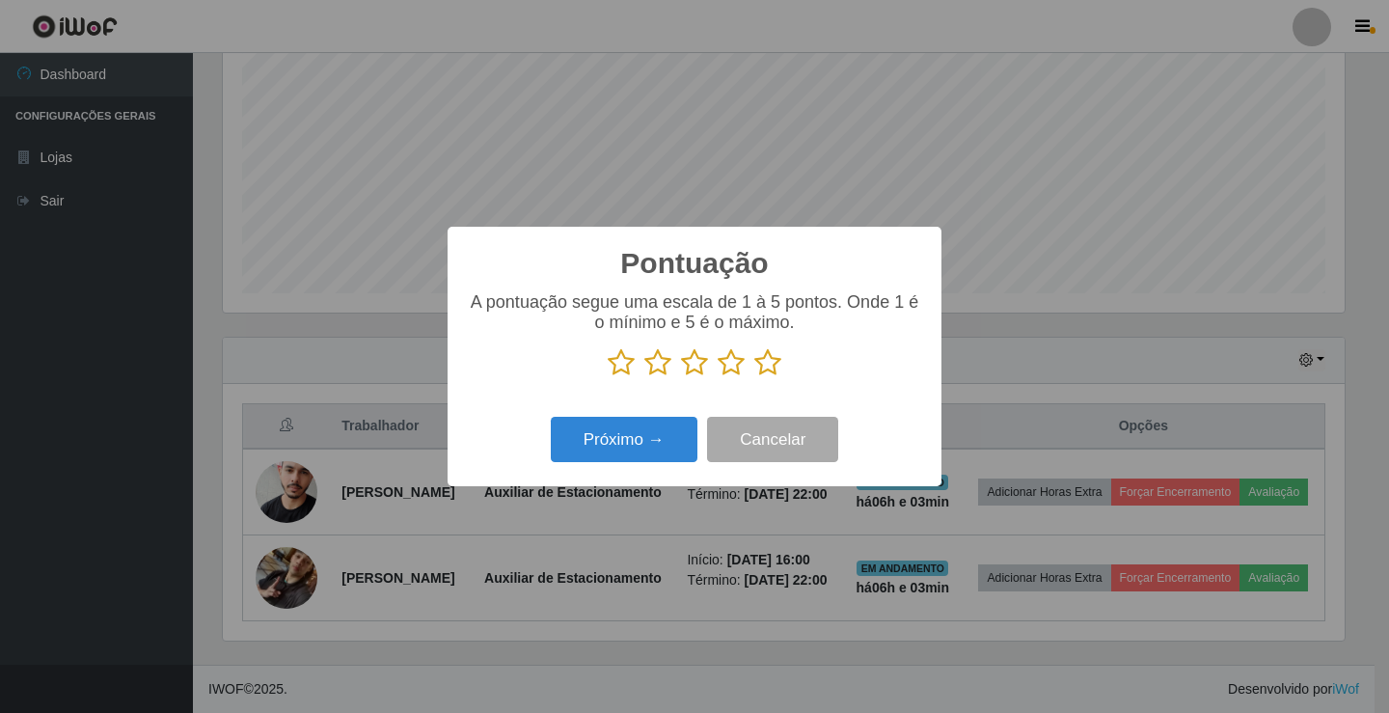
click at [729, 365] on icon at bounding box center [731, 362] width 27 height 29
click at [718, 377] on input "radio" at bounding box center [718, 377] width 0 height 0
click at [659, 437] on button "Próximo →" at bounding box center [624, 439] width 147 height 45
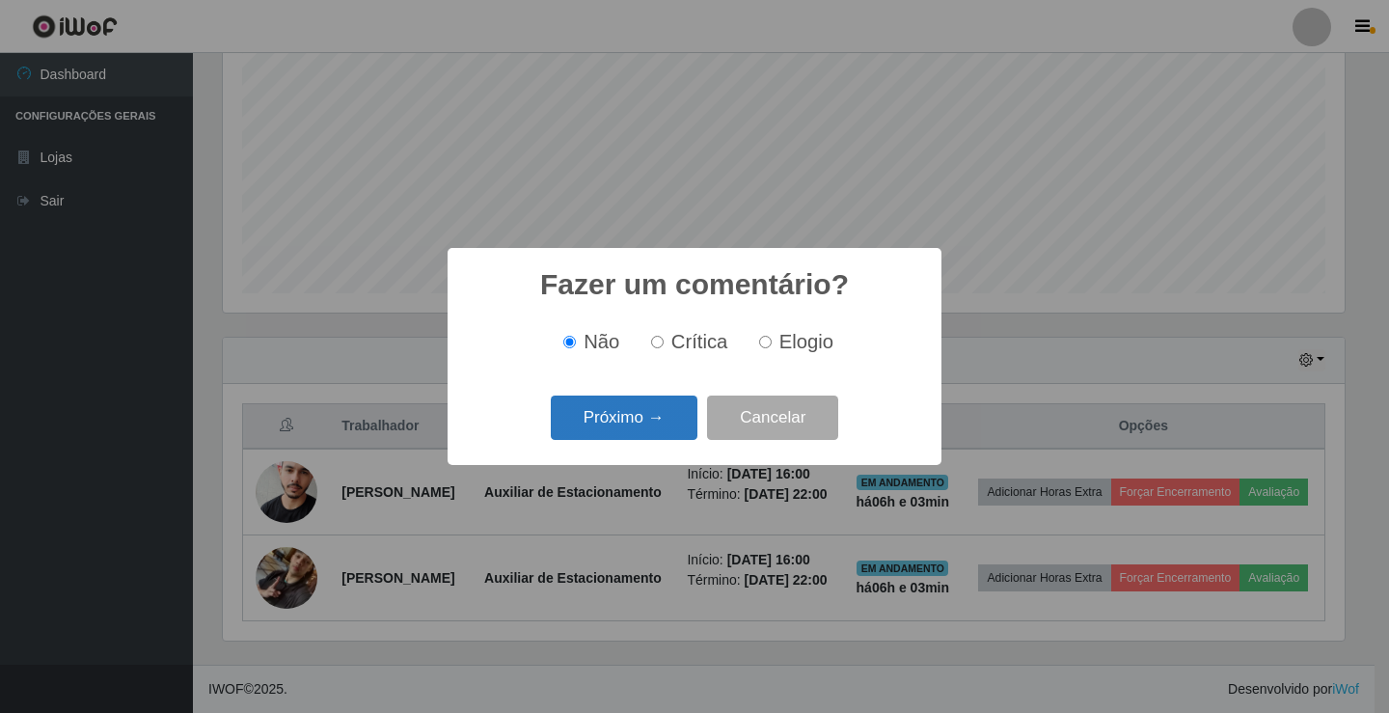
click at [658, 425] on button "Próximo →" at bounding box center [624, 418] width 147 height 45
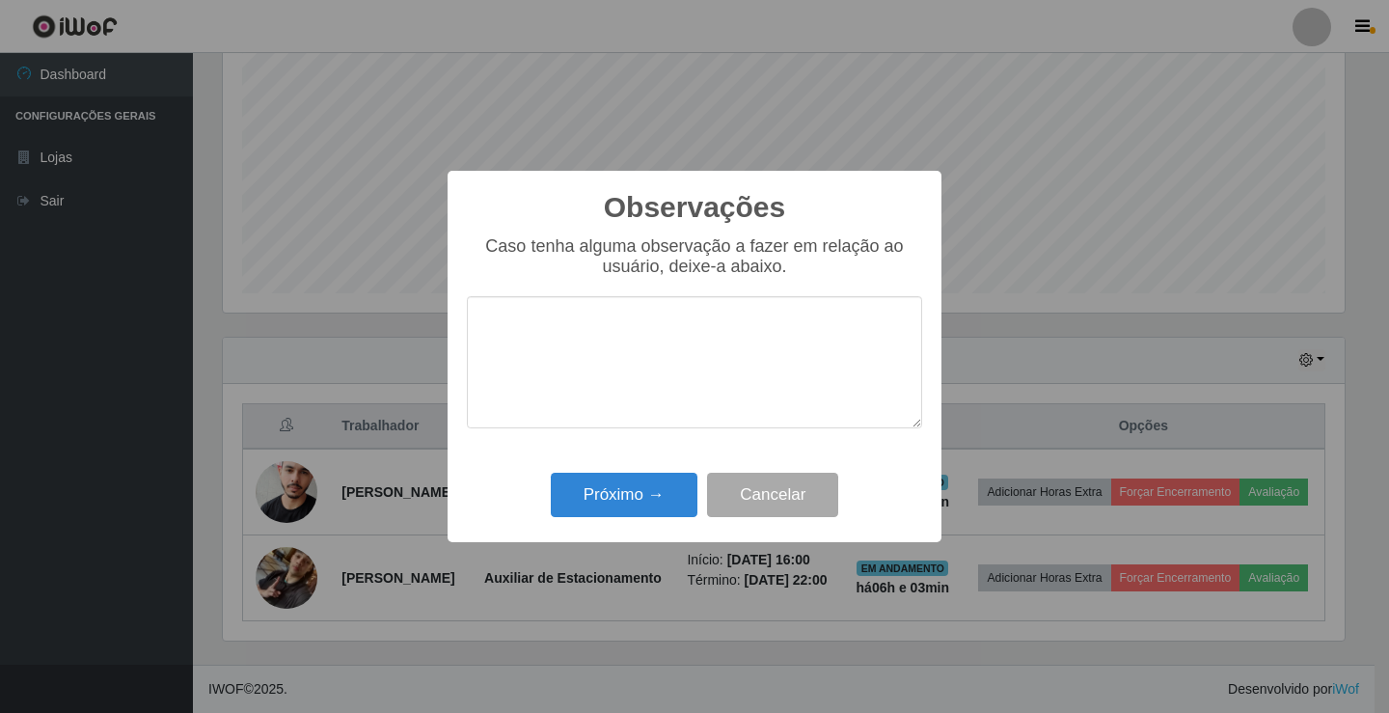
click at [663, 356] on textarea at bounding box center [694, 362] width 455 height 132
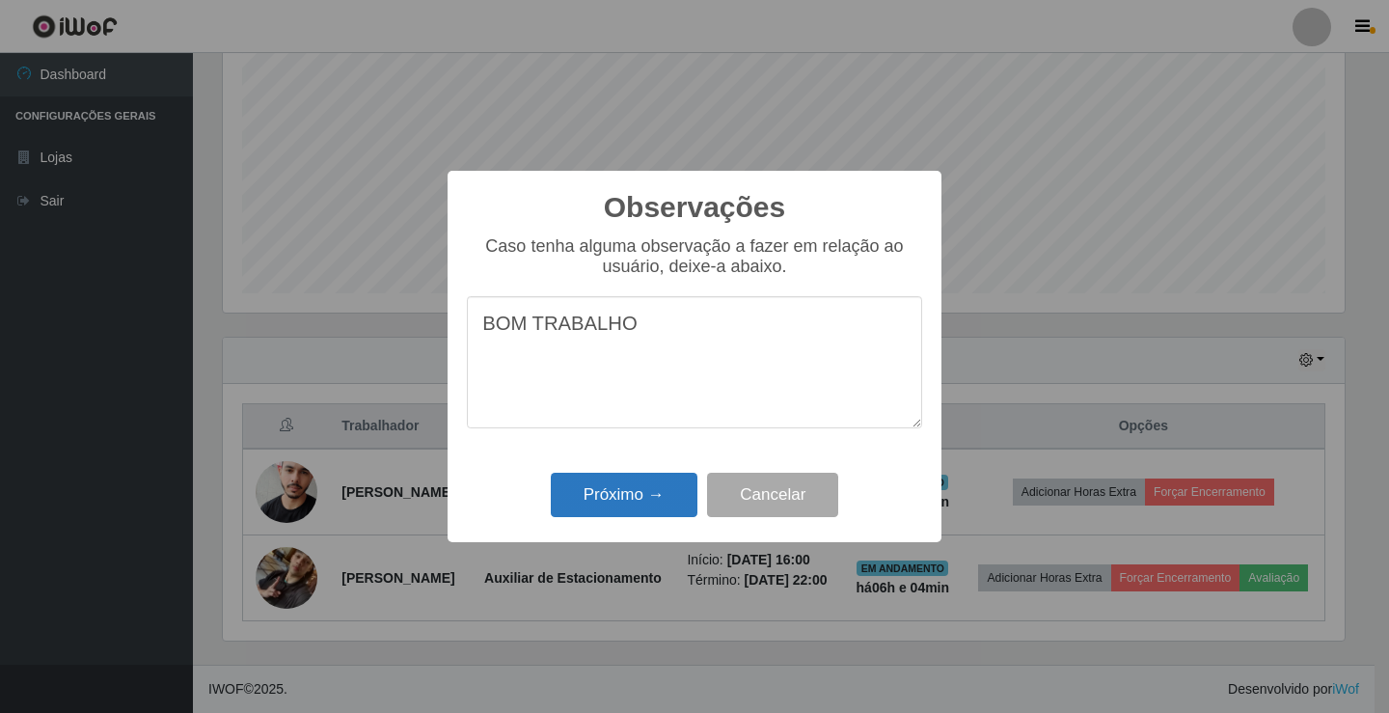
type textarea "BOM TRABALHO"
click at [654, 498] on button "Próximo →" at bounding box center [624, 495] width 147 height 45
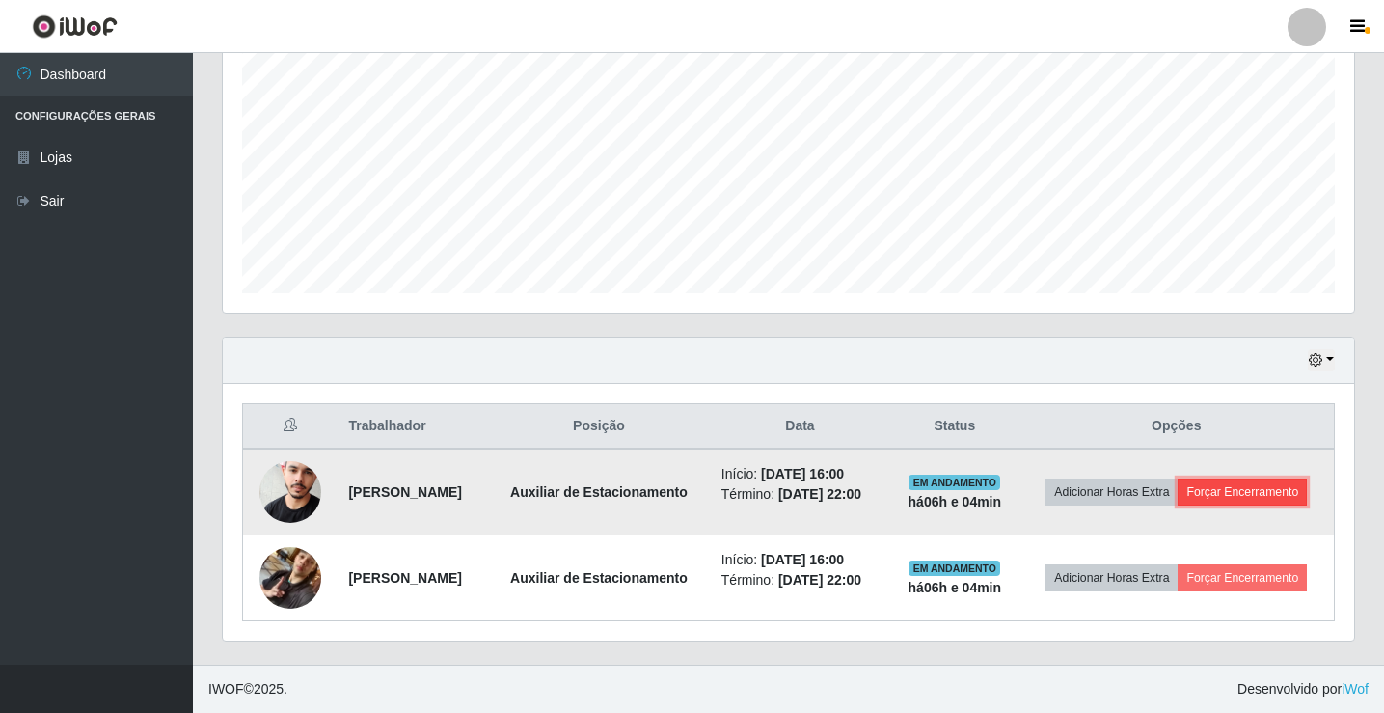
click at [1178, 483] on button "Forçar Encerramento" at bounding box center [1242, 492] width 129 height 27
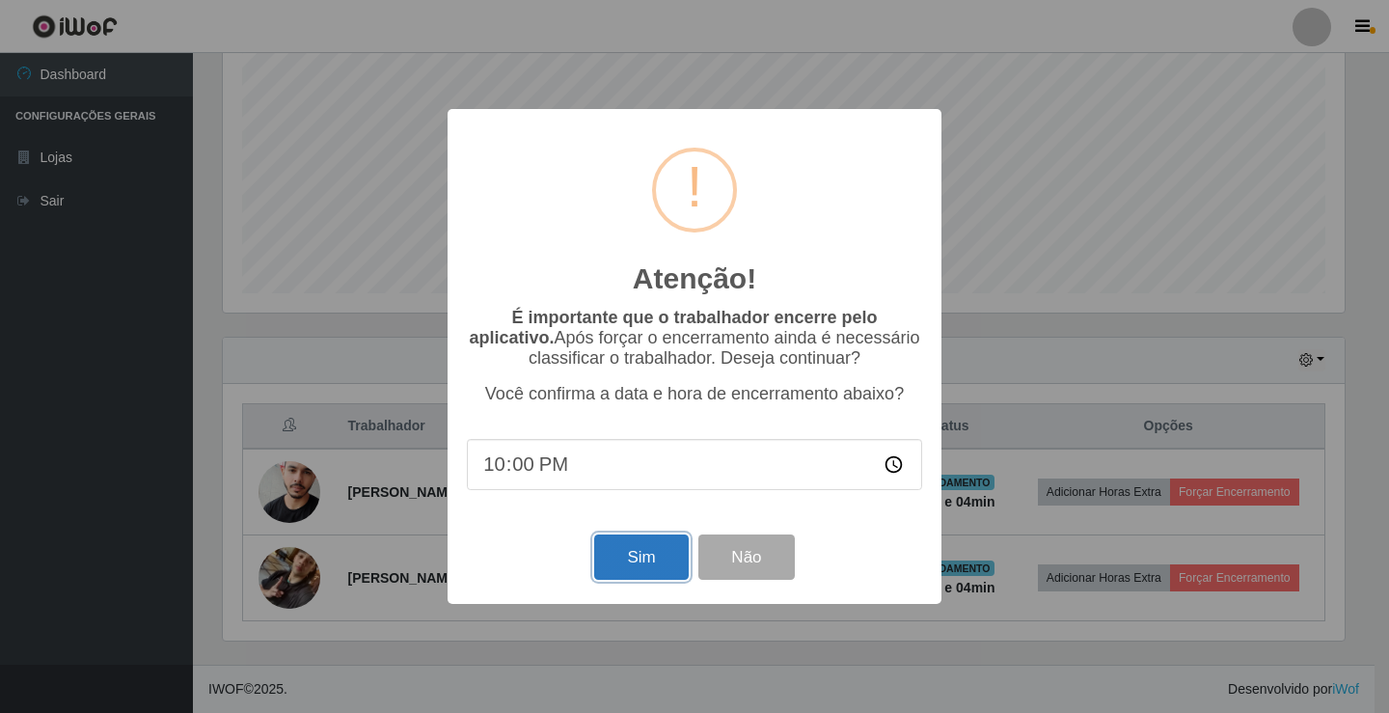
click at [631, 564] on button "Sim" at bounding box center [641, 556] width 94 height 45
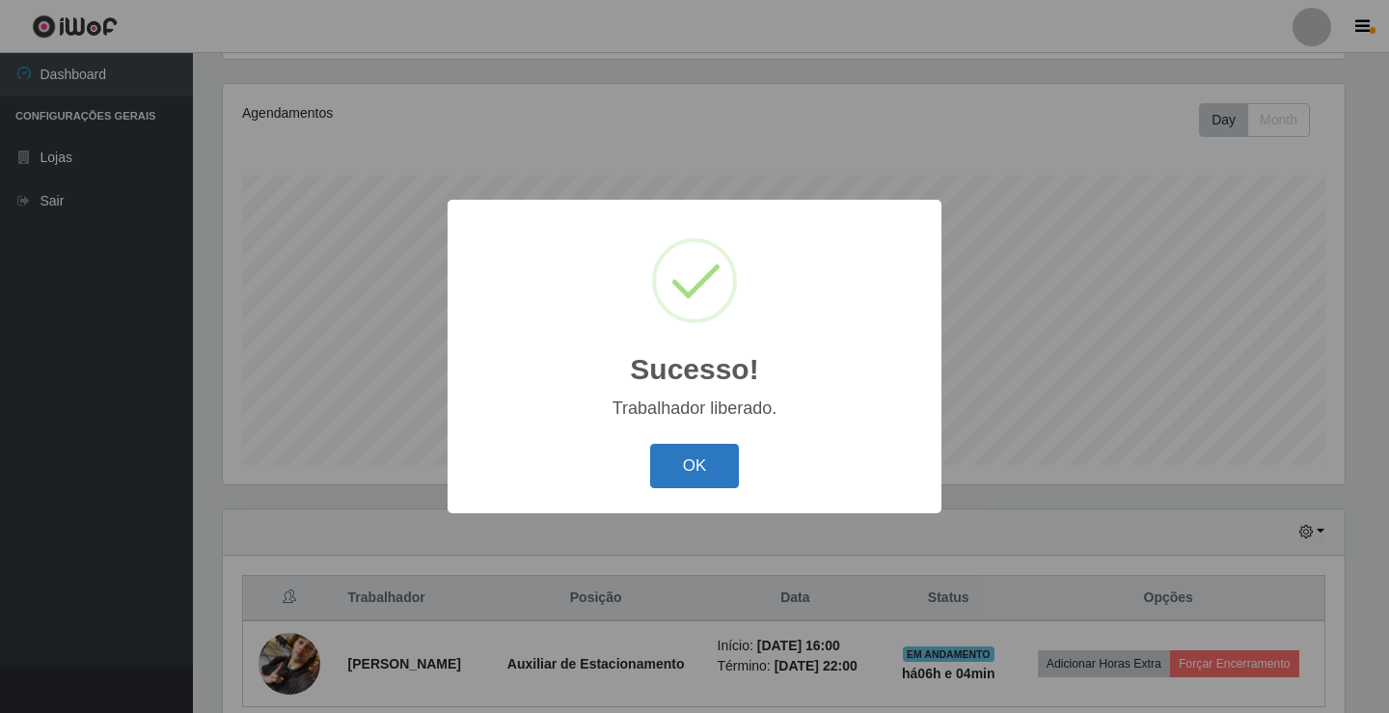
click at [692, 465] on button "OK" at bounding box center [695, 466] width 90 height 45
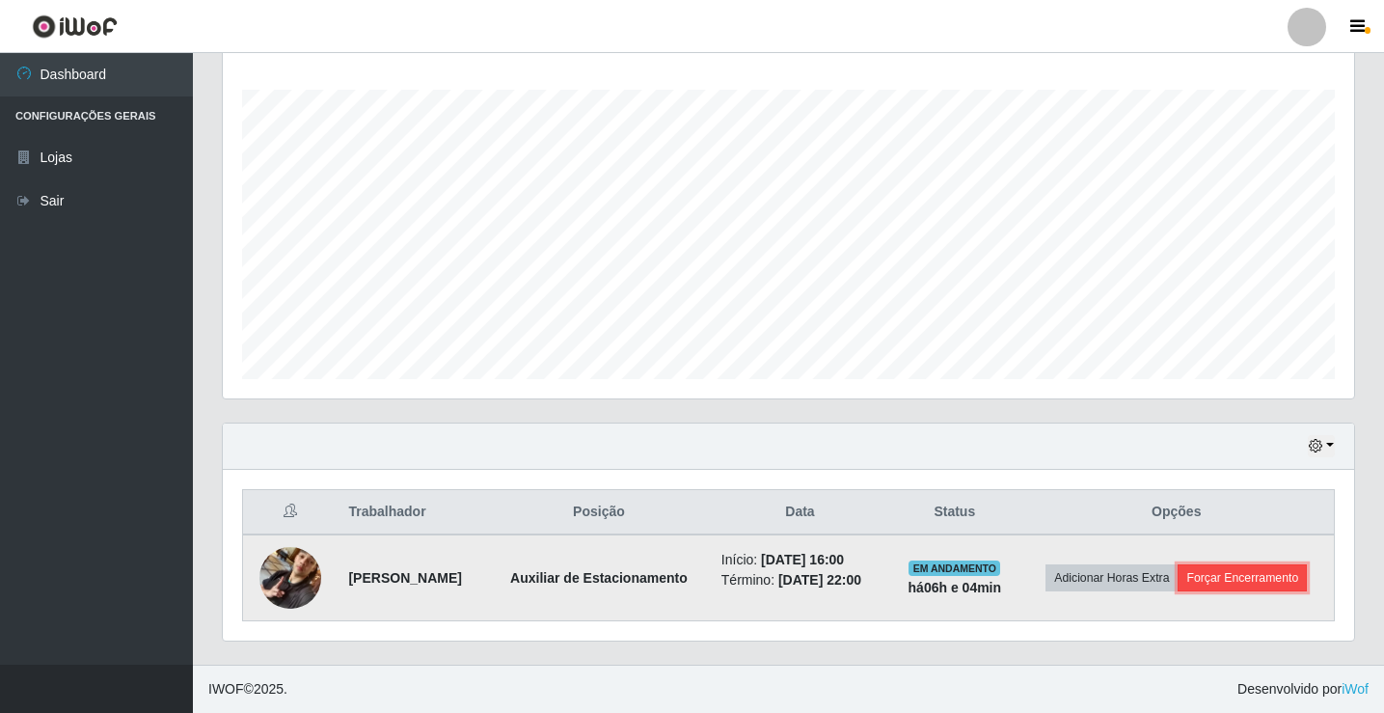
click at [1243, 585] on button "Forçar Encerramento" at bounding box center [1242, 577] width 129 height 27
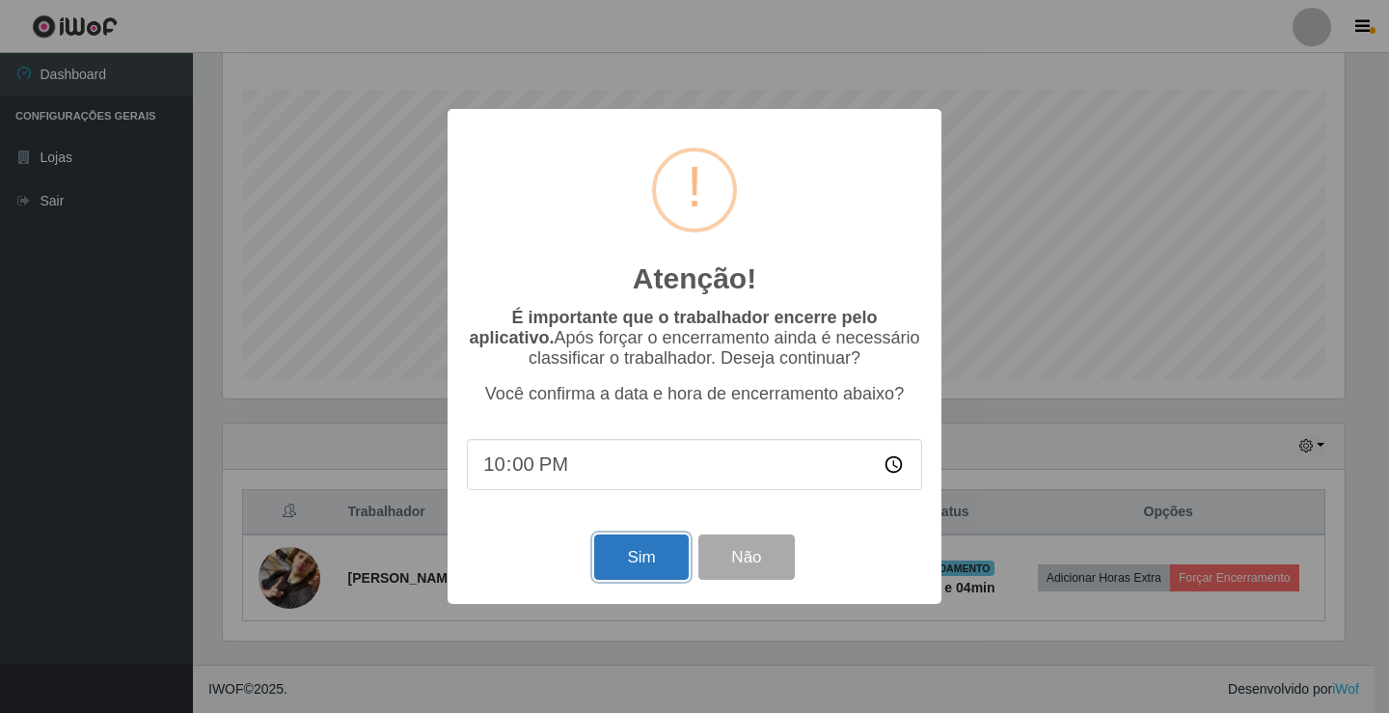
click at [619, 557] on button "Sim" at bounding box center [641, 556] width 94 height 45
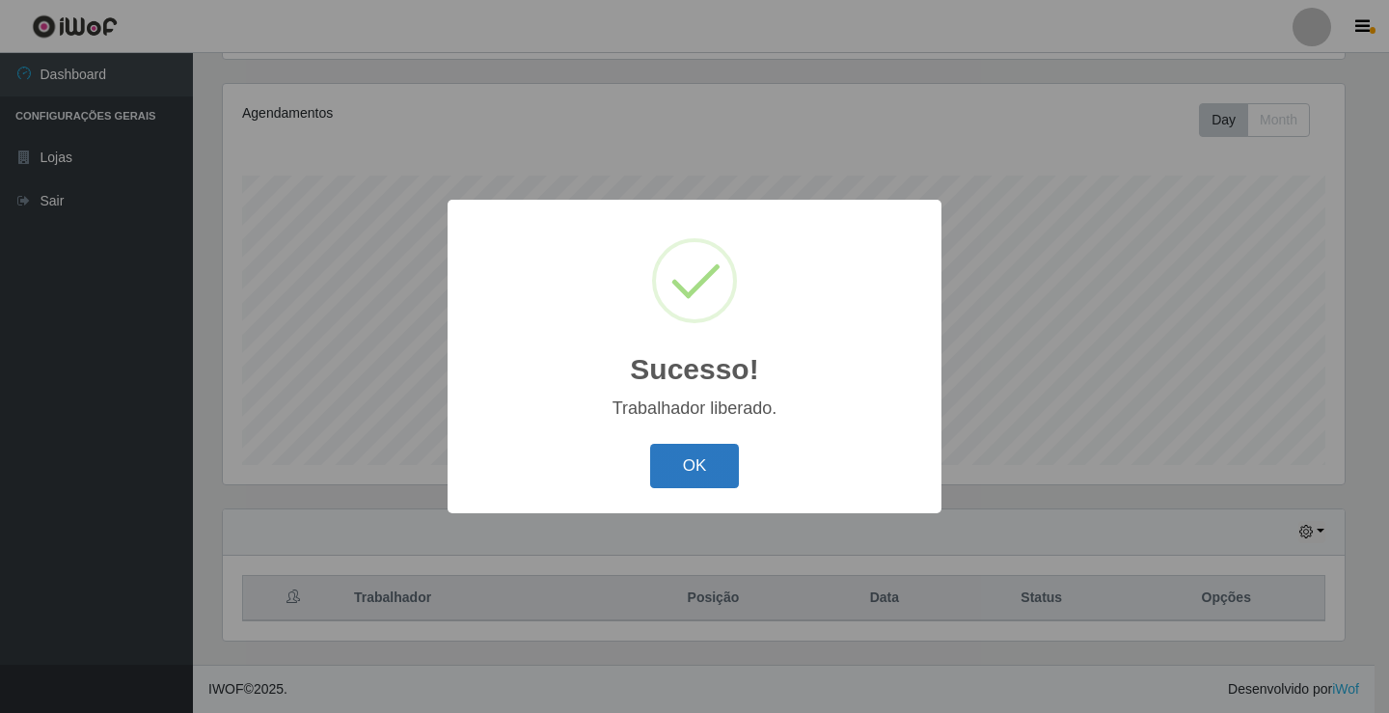
click at [698, 464] on button "OK" at bounding box center [695, 466] width 90 height 45
